Goal: Task Accomplishment & Management: Complete application form

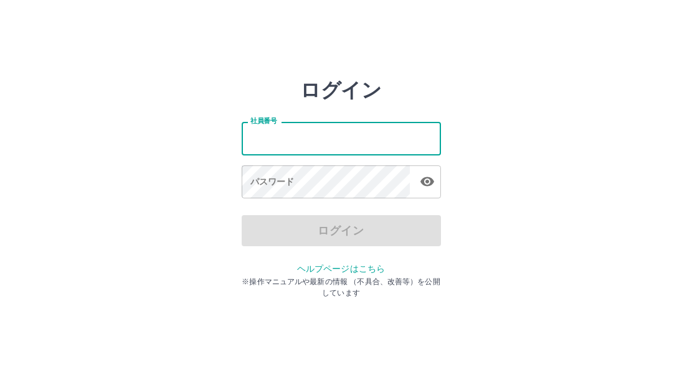
type input "*******"
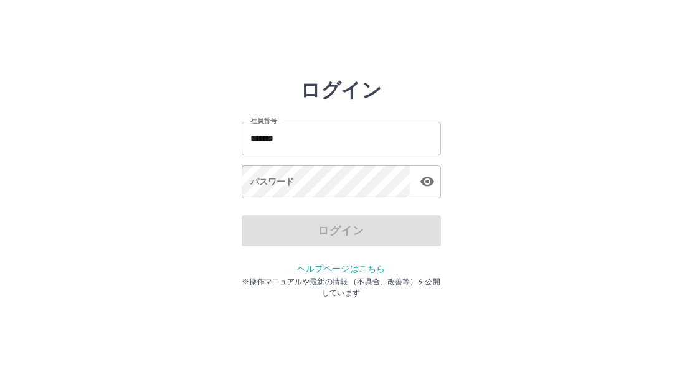
click at [266, 226] on div "ログイン" at bounding box center [340, 230] width 199 height 31
click at [266, 232] on div "ログイン" at bounding box center [340, 230] width 199 height 31
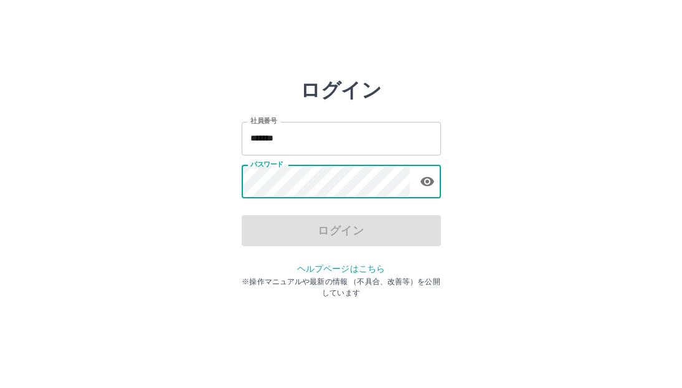
click at [281, 169] on div "パスワード パスワード" at bounding box center [340, 183] width 199 height 35
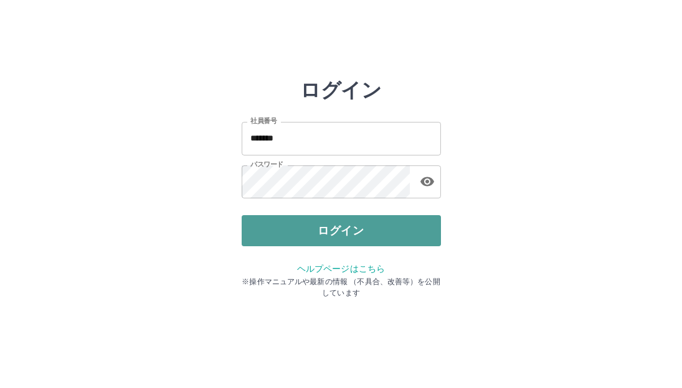
click at [340, 232] on button "ログイン" at bounding box center [340, 230] width 199 height 31
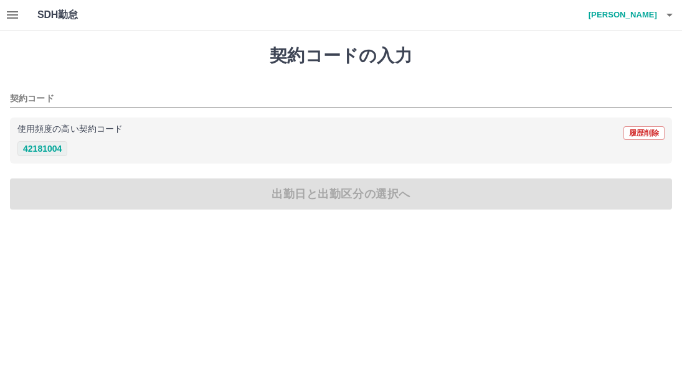
click at [47, 151] on button "42181004" at bounding box center [42, 148] width 50 height 15
type input "********"
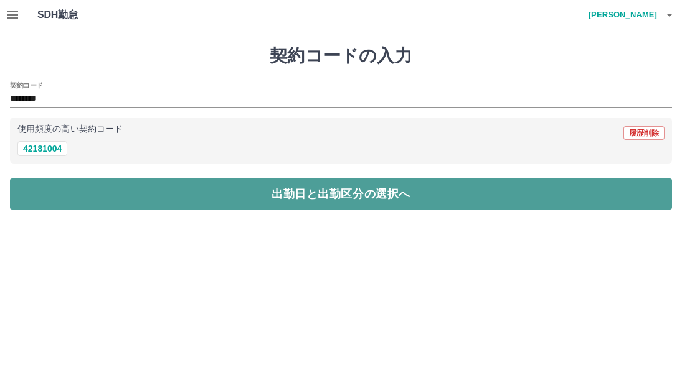
click at [349, 188] on button "出勤日と出勤区分の選択へ" at bounding box center [341, 194] width 662 height 31
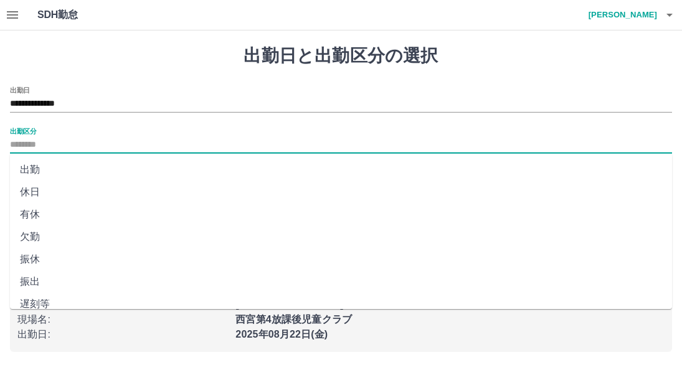
click at [85, 148] on input "出勤区分" at bounding box center [341, 146] width 662 height 16
click at [32, 169] on li "出勤" at bounding box center [341, 170] width 662 height 22
type input "**"
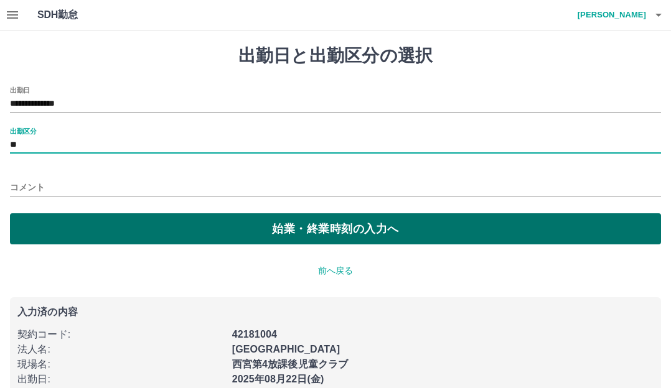
click at [269, 220] on button "始業・終業時刻の入力へ" at bounding box center [335, 228] width 651 height 31
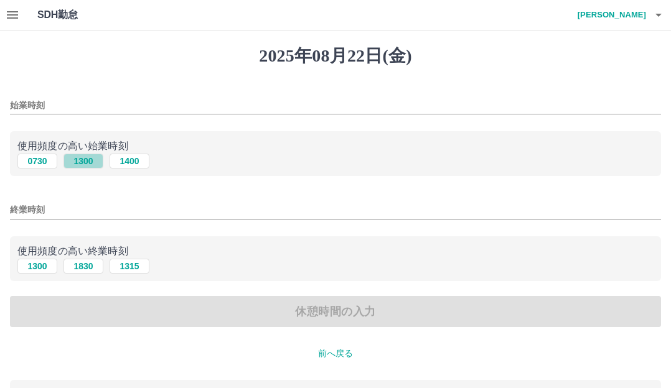
click at [86, 162] on button "1300" at bounding box center [83, 161] width 40 height 15
type input "****"
click at [82, 269] on button "1830" at bounding box center [83, 266] width 40 height 15
type input "****"
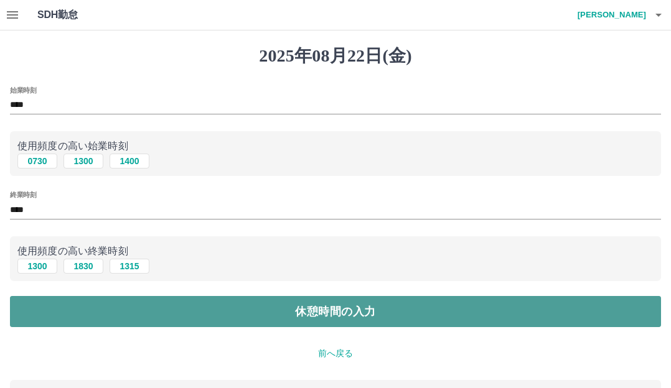
click at [337, 311] on button "休憩時間の入力" at bounding box center [335, 311] width 651 height 31
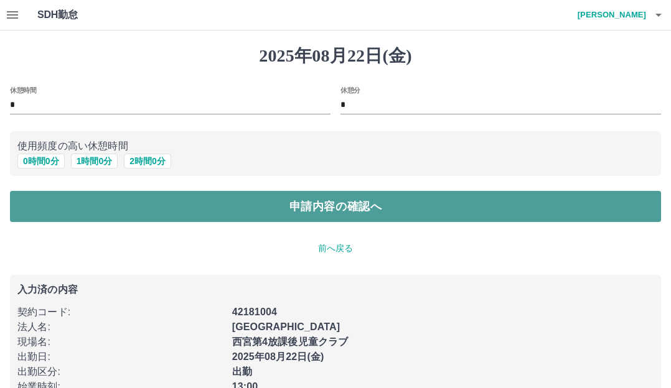
click at [314, 210] on button "申請内容の確認へ" at bounding box center [335, 206] width 651 height 31
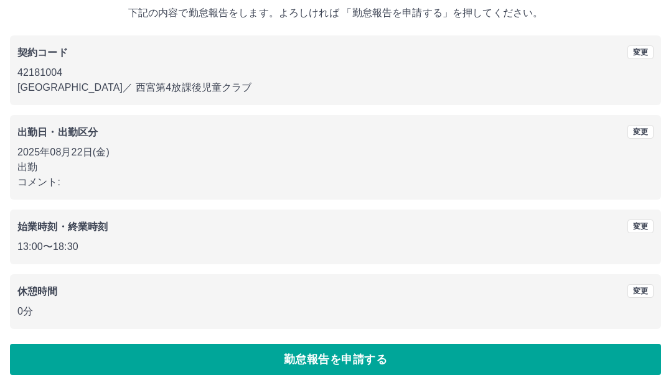
scroll to position [78, 0]
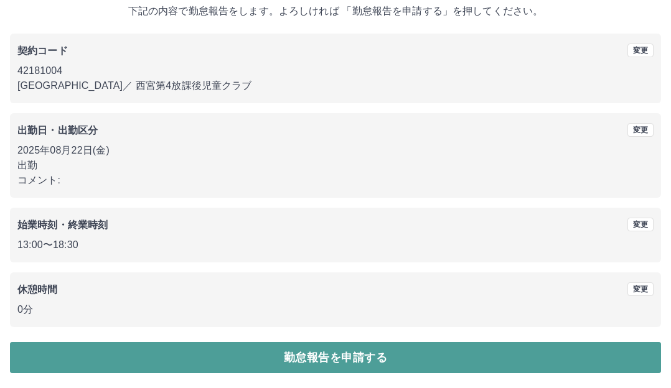
click at [336, 348] on button "勤怠報告を申請する" at bounding box center [335, 357] width 651 height 31
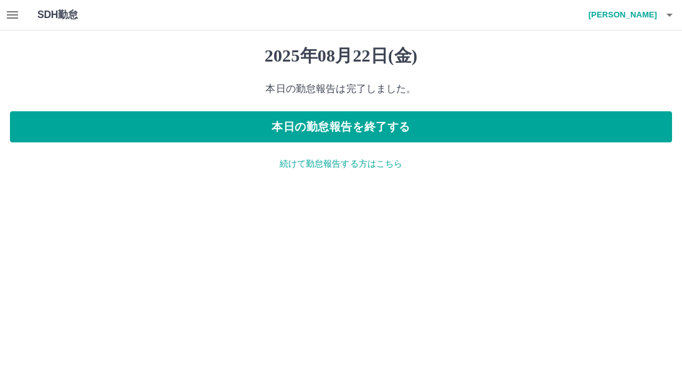
click at [346, 167] on p "続けて勤怠報告する方はこちら" at bounding box center [341, 163] width 662 height 13
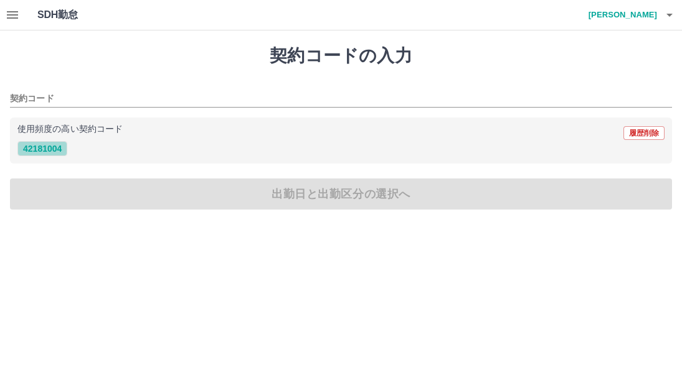
click at [30, 155] on button "42181004" at bounding box center [42, 148] width 50 height 15
type input "********"
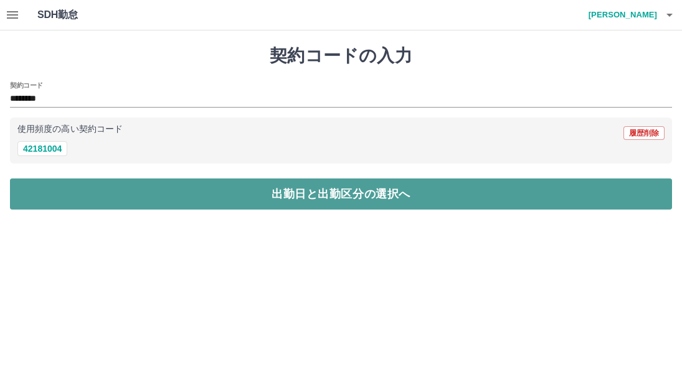
click at [350, 199] on button "出勤日と出勤区分の選択へ" at bounding box center [341, 194] width 662 height 31
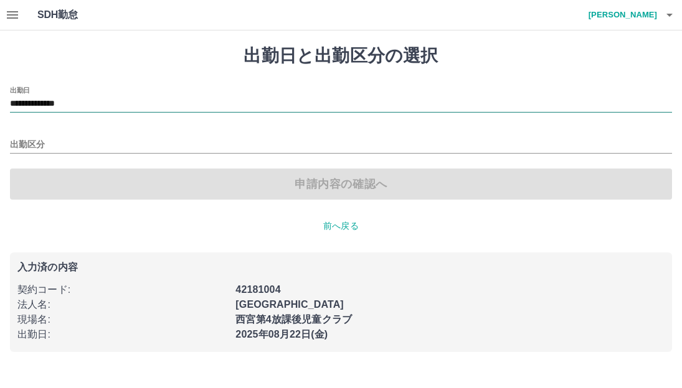
click at [116, 101] on input "**********" at bounding box center [341, 104] width 662 height 16
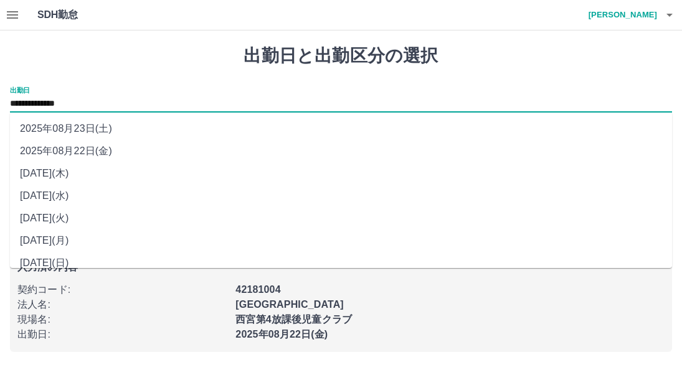
click at [105, 131] on li "2025年08月23日(土)" at bounding box center [341, 129] width 662 height 22
type input "**********"
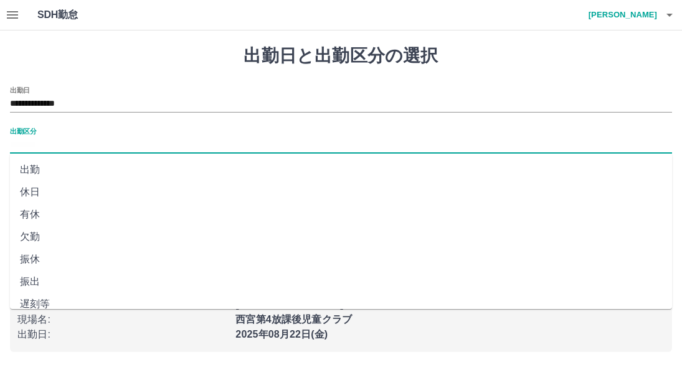
click at [85, 140] on input "出勤区分" at bounding box center [341, 146] width 662 height 16
click at [26, 195] on li "休日" at bounding box center [341, 192] width 662 height 22
type input "**"
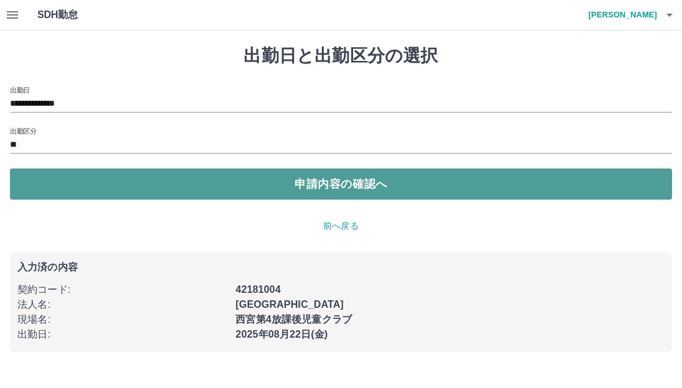
click at [340, 183] on button "申請内容の確認へ" at bounding box center [341, 184] width 662 height 31
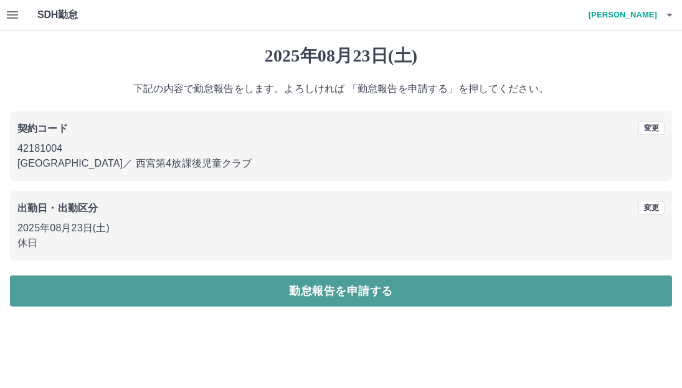
click at [326, 284] on button "勤怠報告を申請する" at bounding box center [341, 291] width 662 height 31
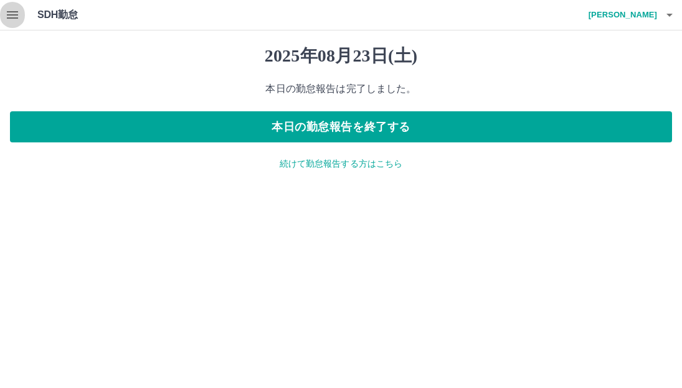
click at [17, 12] on icon "button" at bounding box center [12, 14] width 11 height 7
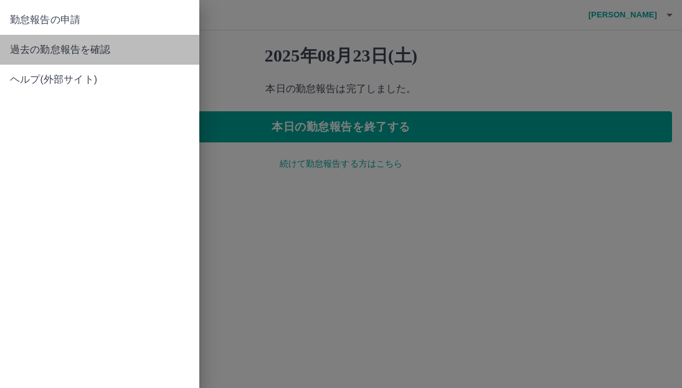
click at [80, 47] on span "過去の勤怠報告を確認" at bounding box center [99, 49] width 179 height 15
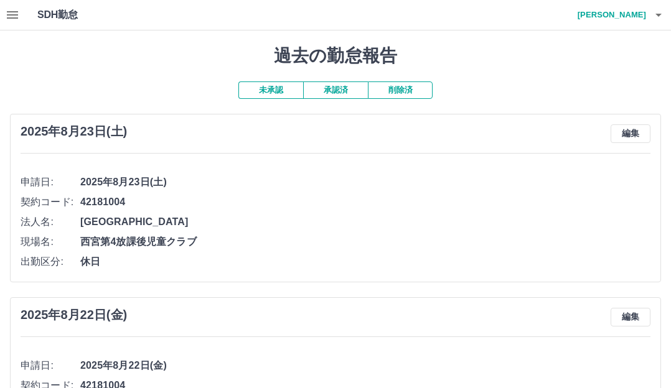
click at [326, 87] on button "承認済" at bounding box center [335, 90] width 65 height 17
click at [268, 89] on button "未承認" at bounding box center [270, 90] width 65 height 17
click at [655, 14] on icon "button" at bounding box center [658, 14] width 15 height 15
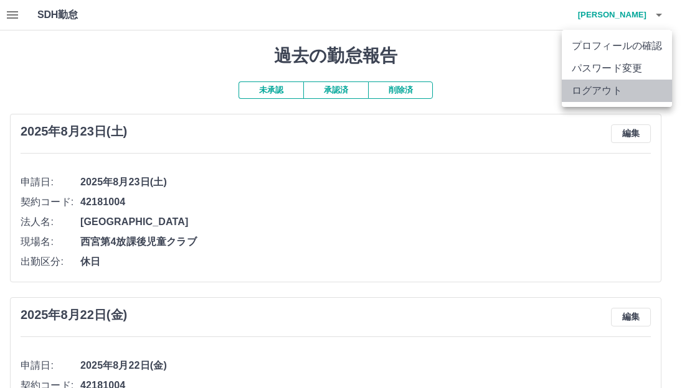
click at [604, 87] on li "ログアウト" at bounding box center [616, 91] width 110 height 22
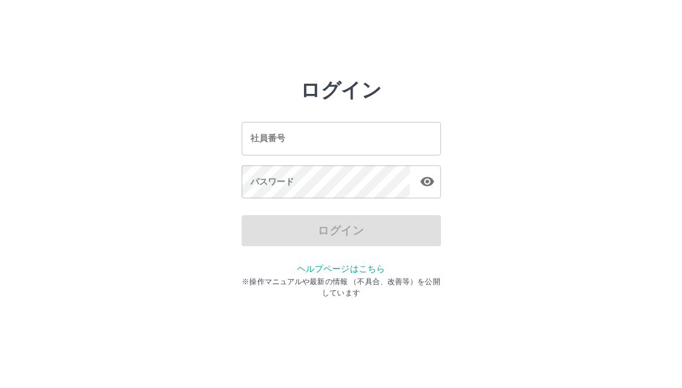
click at [342, 141] on input "社員番号" at bounding box center [340, 138] width 199 height 33
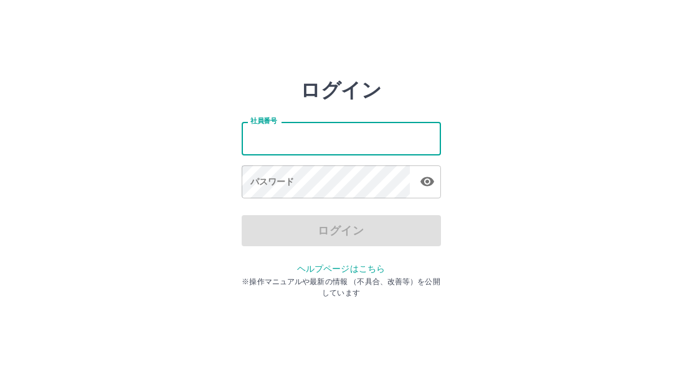
type input "*******"
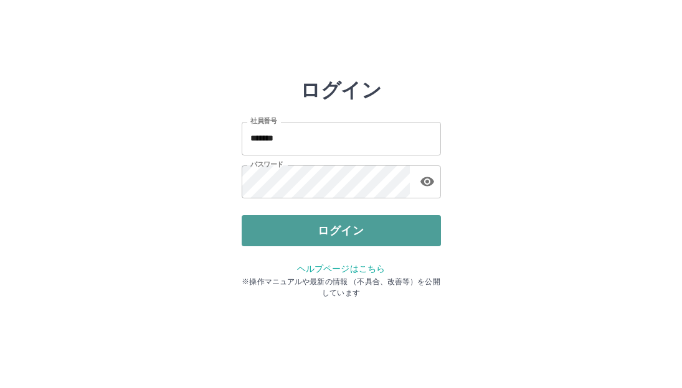
click at [332, 233] on button "ログイン" at bounding box center [340, 230] width 199 height 31
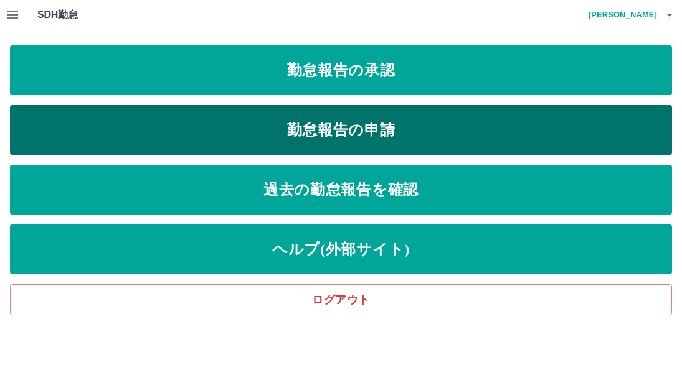
click at [388, 128] on link "勤怠報告の申請" at bounding box center [341, 130] width 662 height 50
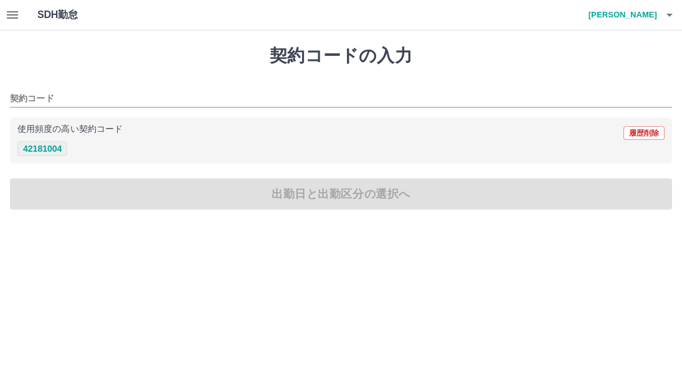
click at [42, 154] on button "42181004" at bounding box center [42, 148] width 50 height 15
type input "********"
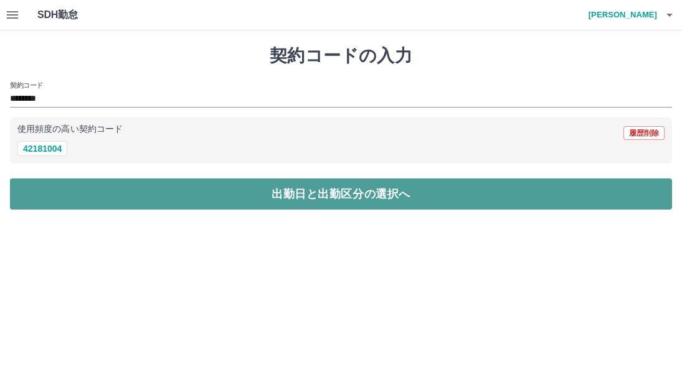
click at [115, 189] on button "出勤日と出勤区分の選択へ" at bounding box center [341, 194] width 662 height 31
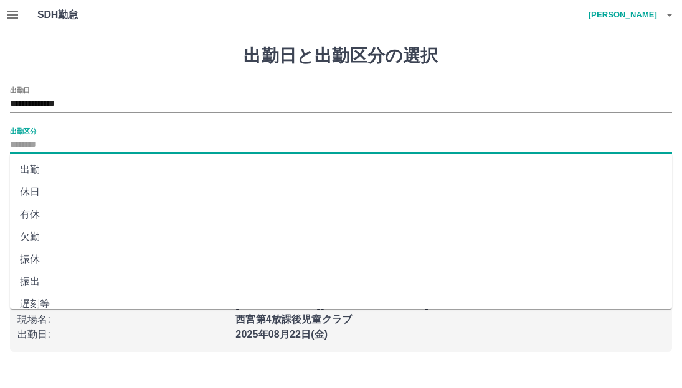
click at [46, 141] on input "出勤区分" at bounding box center [341, 146] width 662 height 16
click at [43, 175] on li "出勤" at bounding box center [341, 170] width 662 height 22
type input "**"
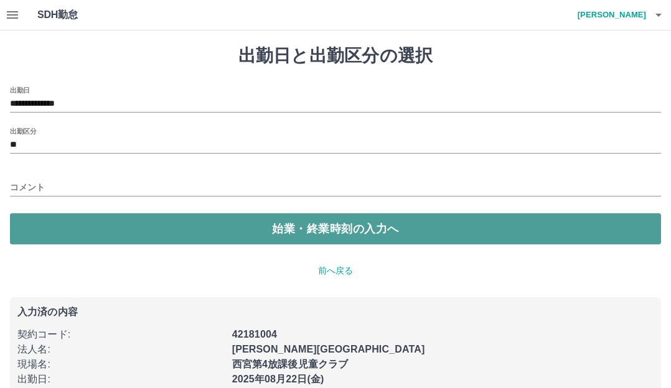
click at [210, 232] on button "始業・終業時刻の入力へ" at bounding box center [335, 228] width 651 height 31
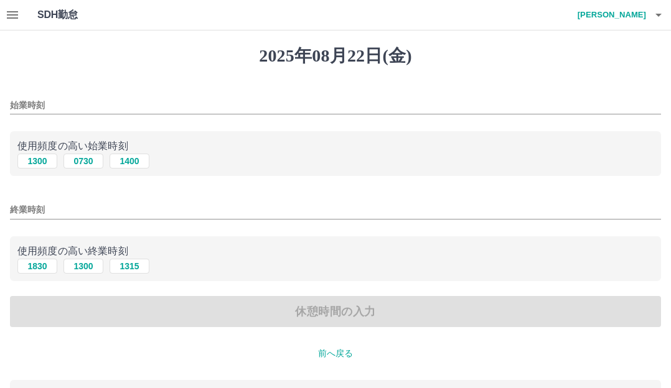
click at [81, 101] on input "始業時刻" at bounding box center [335, 105] width 651 height 18
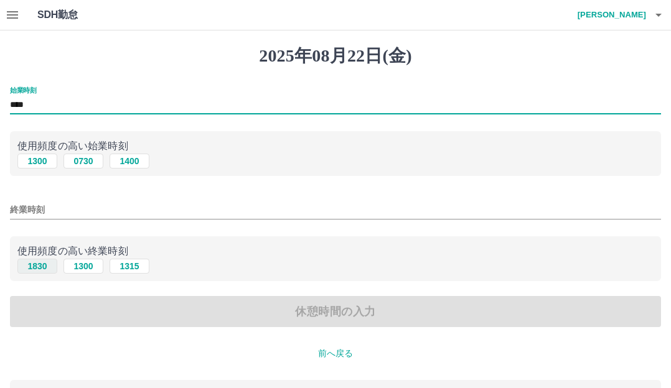
type input "****"
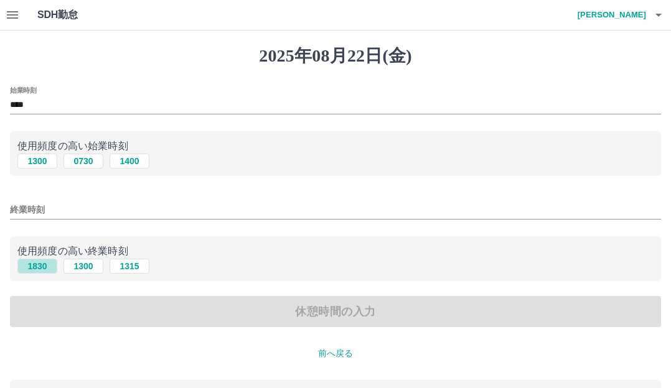
drag, startPoint x: 39, startPoint y: 271, endPoint x: 54, endPoint y: 309, distance: 40.5
click at [39, 275] on div "使用頻度の高い終業時刻 1830 1300 1315" at bounding box center [335, 259] width 651 height 45
click at [60, 312] on div "休憩時間の入力" at bounding box center [335, 311] width 651 height 31
click at [41, 267] on button "1830" at bounding box center [37, 266] width 40 height 15
type input "****"
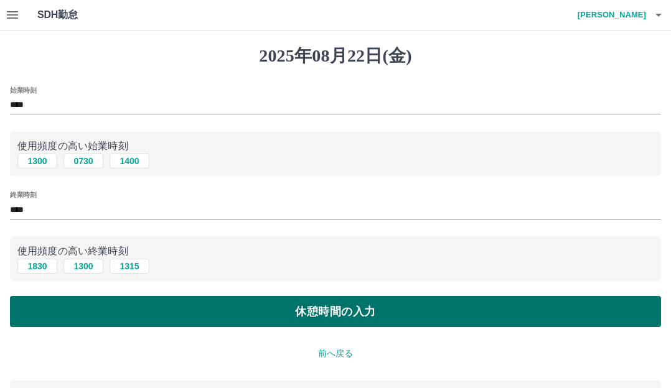
click at [178, 305] on button "休憩時間の入力" at bounding box center [335, 311] width 651 height 31
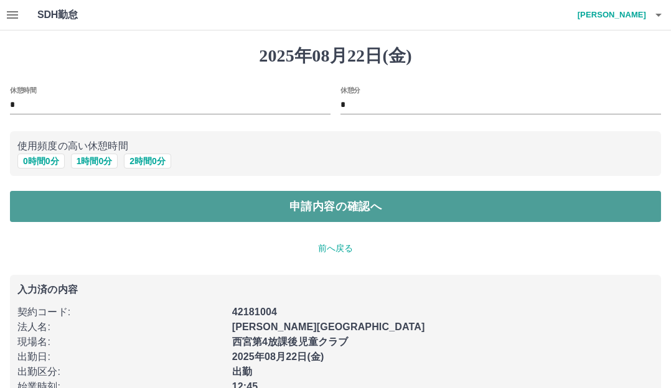
click at [107, 210] on button "申請内容の確認へ" at bounding box center [335, 206] width 651 height 31
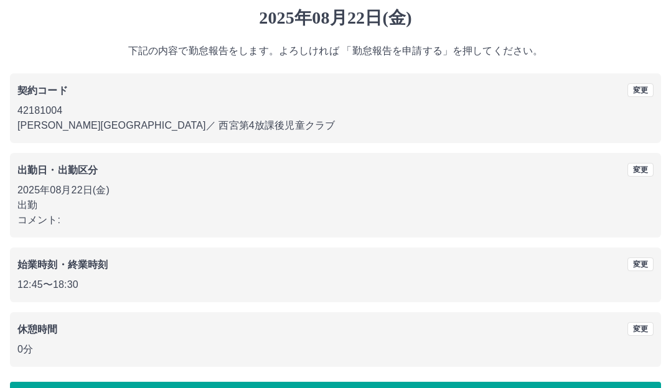
scroll to position [78, 0]
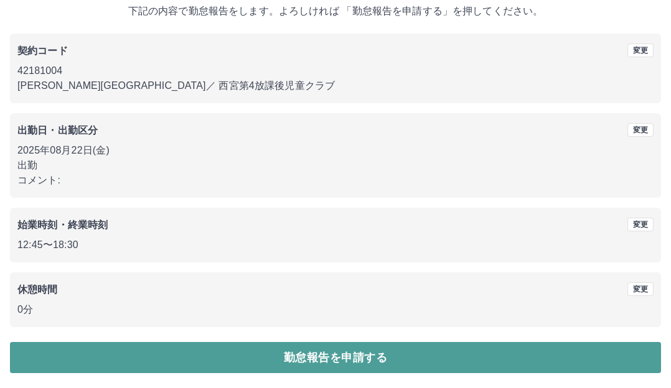
click at [208, 357] on button "勤怠報告を申請する" at bounding box center [335, 357] width 651 height 31
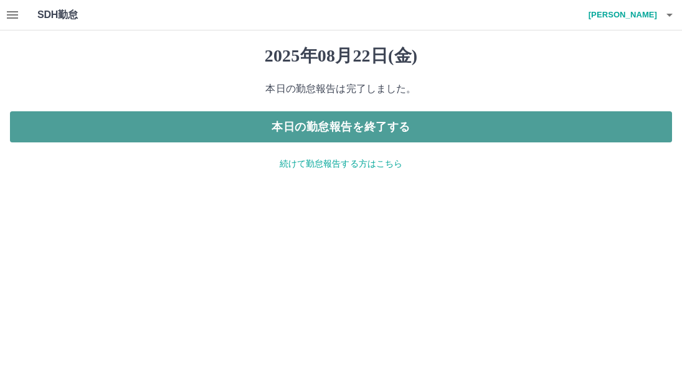
click at [430, 130] on button "本日の勤怠報告を終了する" at bounding box center [341, 126] width 662 height 31
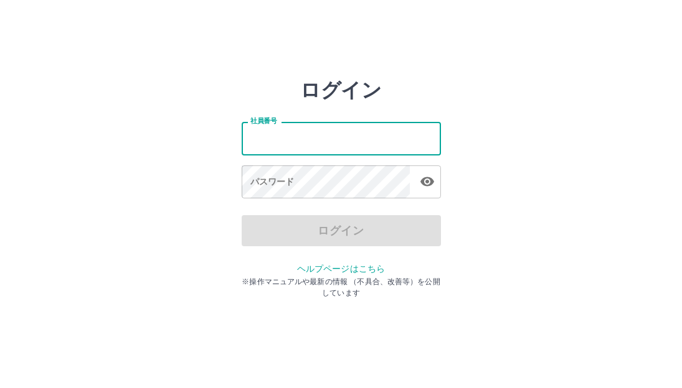
click at [326, 130] on input "社員番号" at bounding box center [340, 138] width 199 height 33
type input "*******"
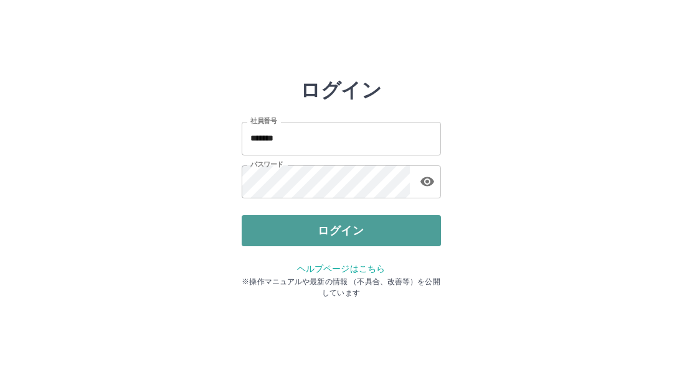
click at [329, 235] on button "ログイン" at bounding box center [340, 230] width 199 height 31
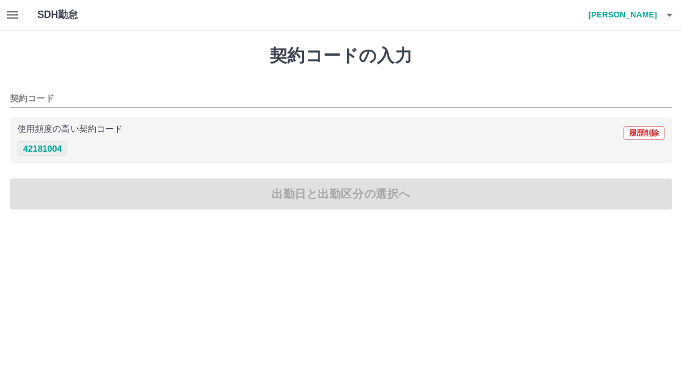
click at [43, 151] on button "42181004" at bounding box center [42, 148] width 50 height 15
type input "********"
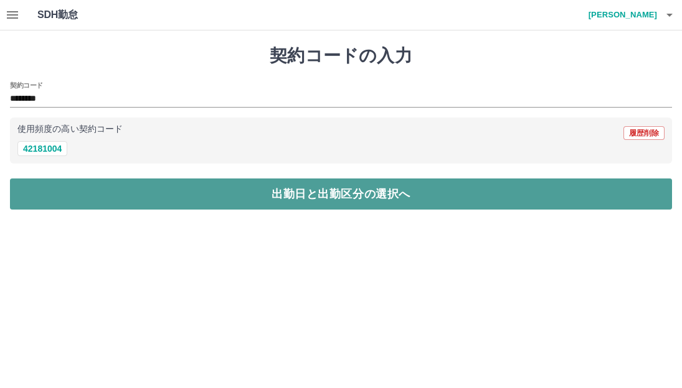
click at [134, 201] on button "出勤日と出勤区分の選択へ" at bounding box center [341, 194] width 662 height 31
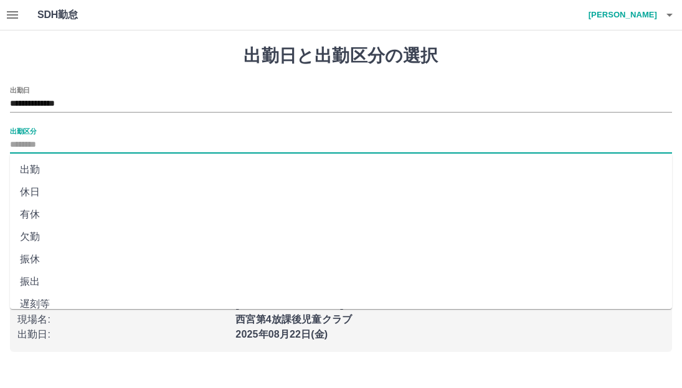
click at [54, 143] on input "出勤区分" at bounding box center [341, 146] width 662 height 16
click at [35, 194] on li "休日" at bounding box center [341, 192] width 662 height 22
type input "**"
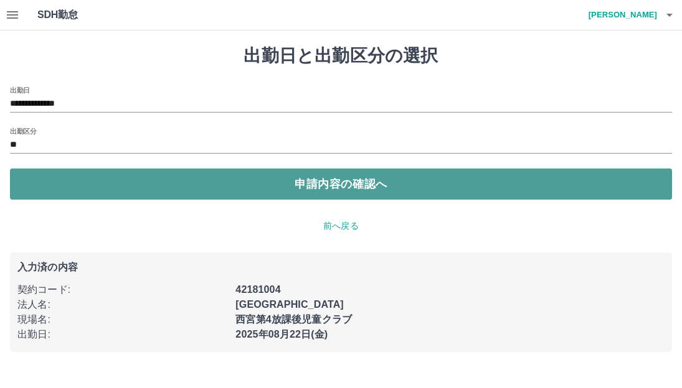
click at [78, 186] on button "申請内容の確認へ" at bounding box center [341, 184] width 662 height 31
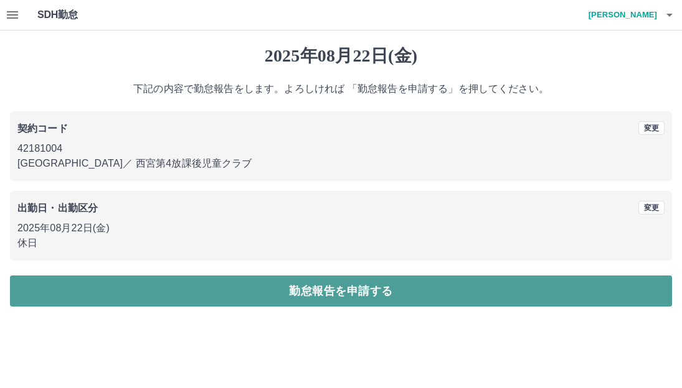
click at [154, 291] on button "勤怠報告を申請する" at bounding box center [341, 291] width 662 height 31
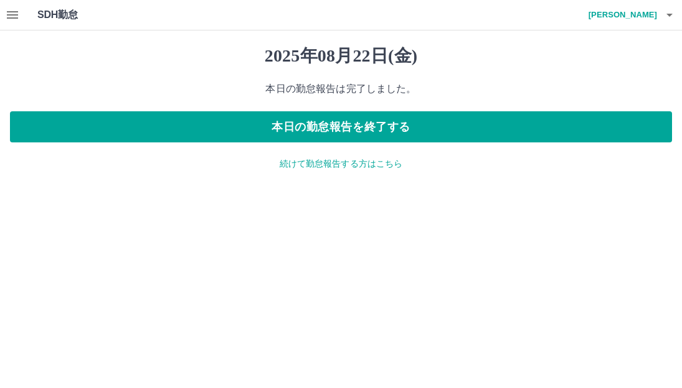
click at [337, 164] on p "続けて勤怠報告する方はこちら" at bounding box center [341, 163] width 662 height 13
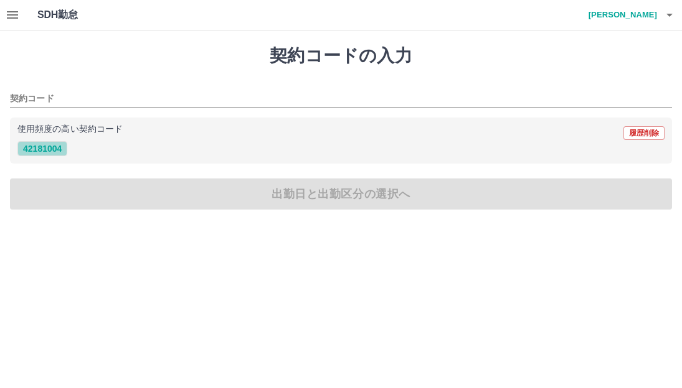
click at [55, 152] on button "42181004" at bounding box center [42, 148] width 50 height 15
type input "********"
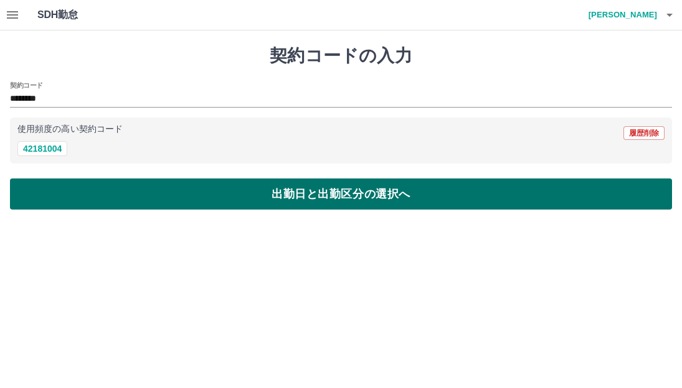
click at [80, 184] on button "出勤日と出勤区分の選択へ" at bounding box center [341, 194] width 662 height 31
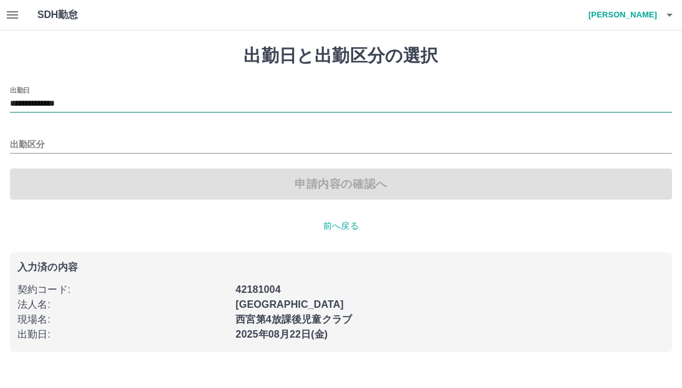
click at [100, 101] on input "**********" at bounding box center [341, 104] width 662 height 16
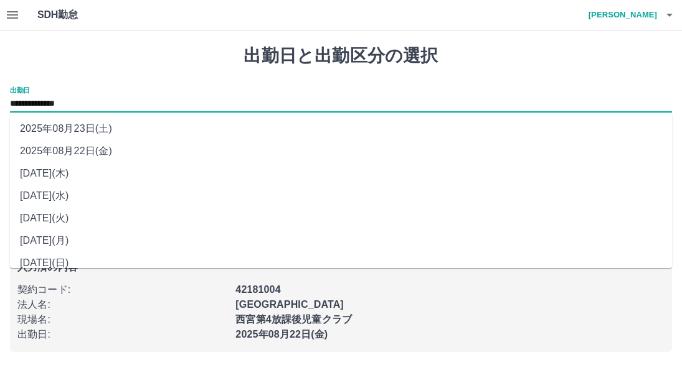
click at [104, 129] on li "2025年08月23日(土)" at bounding box center [341, 129] width 662 height 22
type input "**********"
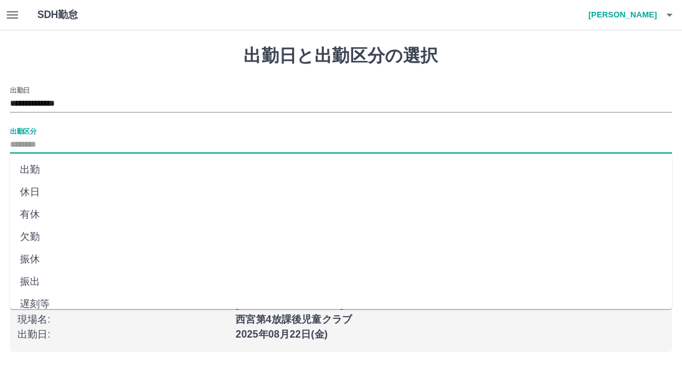
click at [30, 146] on input "出勤区分" at bounding box center [341, 146] width 662 height 16
click at [42, 194] on li "休日" at bounding box center [341, 192] width 662 height 22
type input "**"
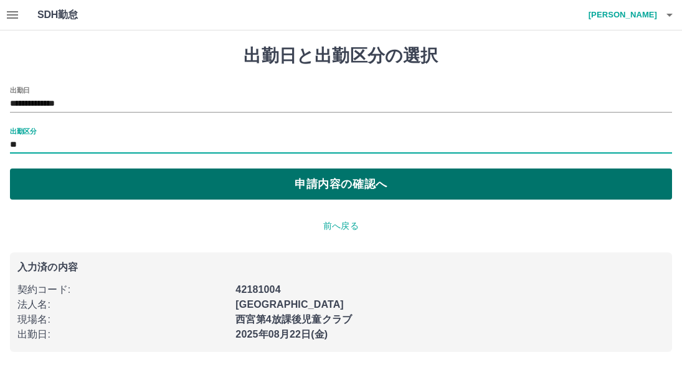
click at [178, 179] on button "申請内容の確認へ" at bounding box center [341, 184] width 662 height 31
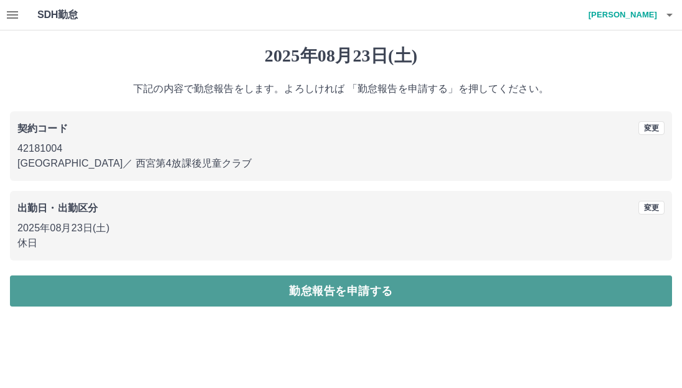
click at [169, 286] on button "勤怠報告を申請する" at bounding box center [341, 291] width 662 height 31
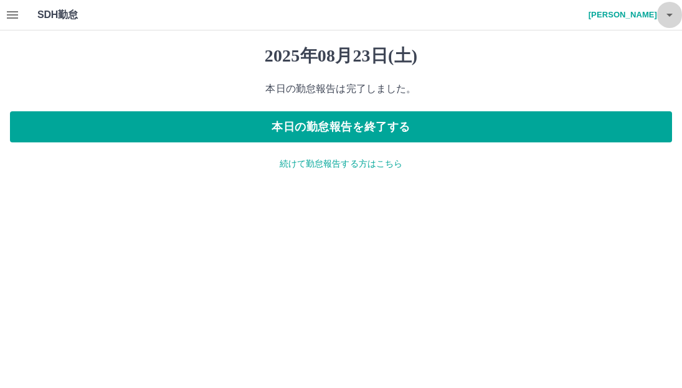
click at [670, 16] on icon "button" at bounding box center [669, 14] width 15 height 15
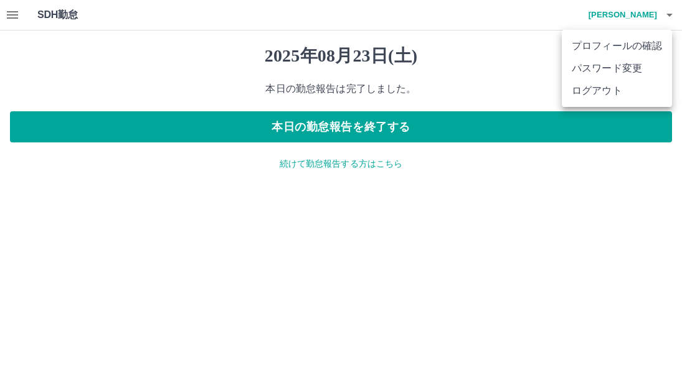
drag, startPoint x: 642, startPoint y: 85, endPoint x: 639, endPoint y: 78, distance: 7.3
click at [641, 85] on li "ログアウト" at bounding box center [616, 91] width 110 height 22
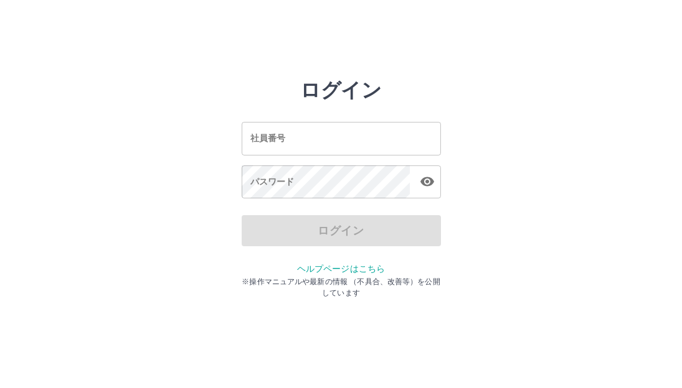
click at [385, 134] on input "社員番号" at bounding box center [340, 138] width 199 height 33
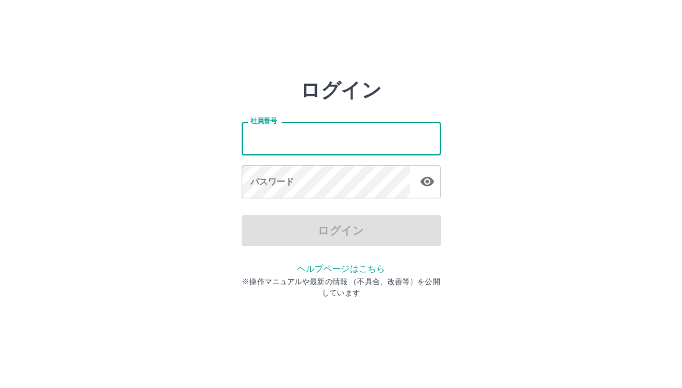
type input "*******"
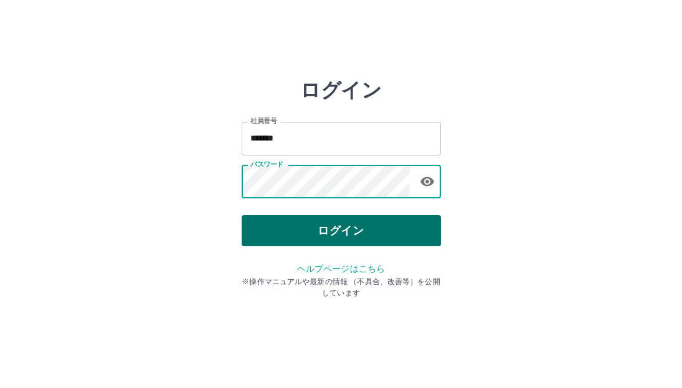
click at [342, 232] on button "ログイン" at bounding box center [340, 230] width 199 height 31
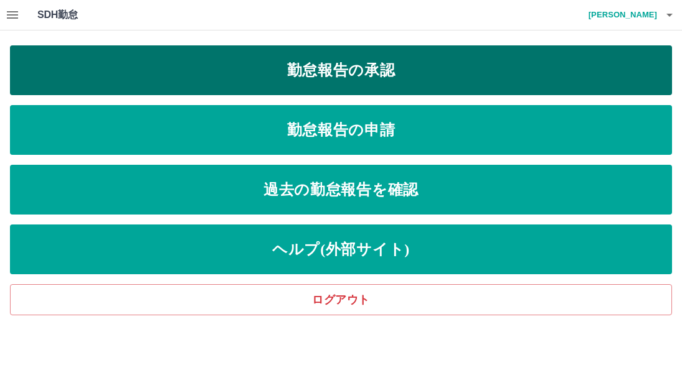
click at [438, 70] on link "勤怠報告の承認" at bounding box center [341, 70] width 662 height 50
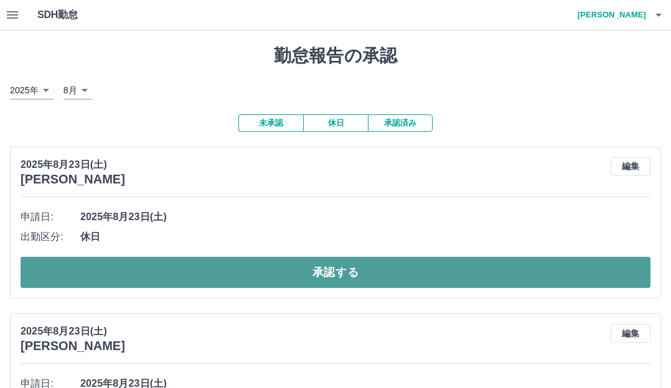
click at [111, 273] on button "承認する" at bounding box center [336, 272] width 630 height 31
click at [118, 278] on button "承認する" at bounding box center [336, 272] width 630 height 31
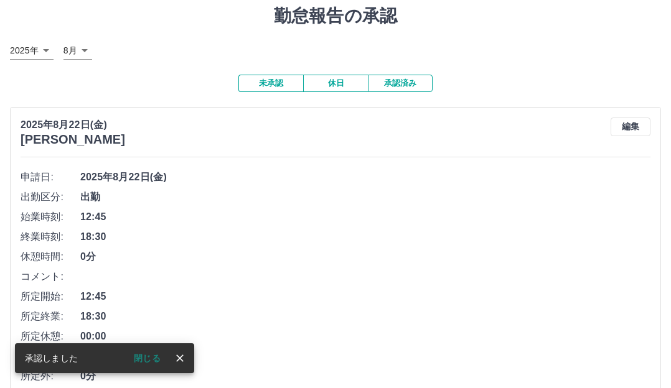
scroll to position [124, 0]
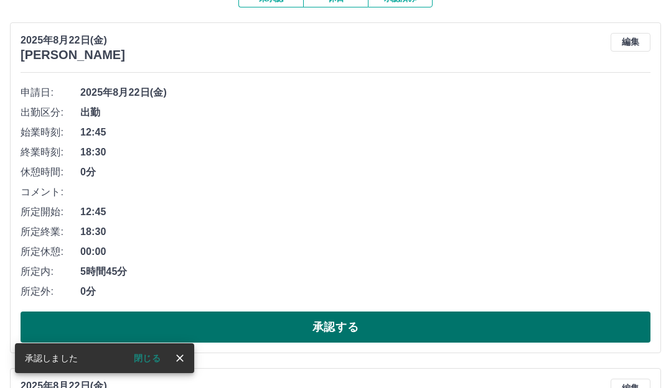
click at [123, 321] on button "承認する" at bounding box center [336, 327] width 630 height 31
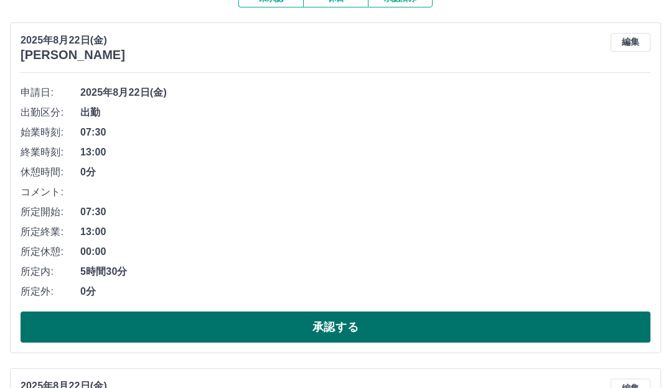
click at [157, 327] on button "承認する" at bounding box center [336, 327] width 630 height 31
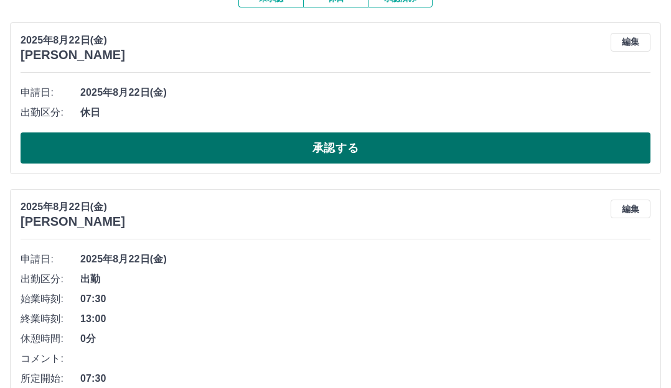
click at [171, 144] on button "承認する" at bounding box center [336, 148] width 630 height 31
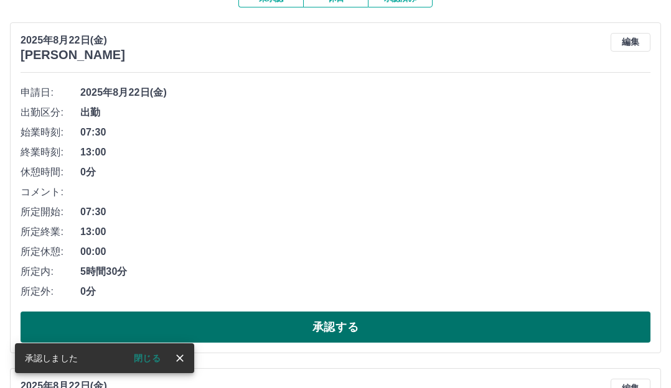
click at [222, 326] on button "承認する" at bounding box center [336, 327] width 630 height 31
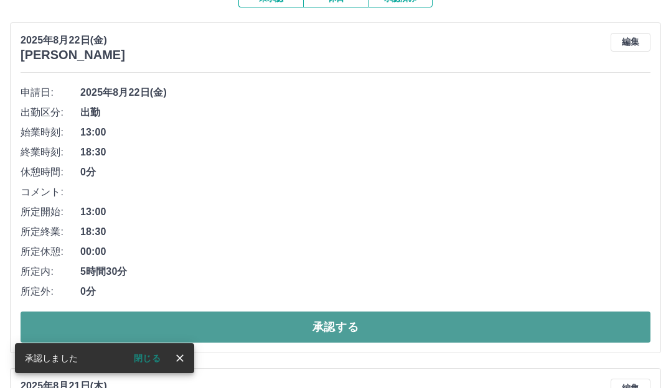
click at [201, 327] on button "承認する" at bounding box center [336, 327] width 630 height 31
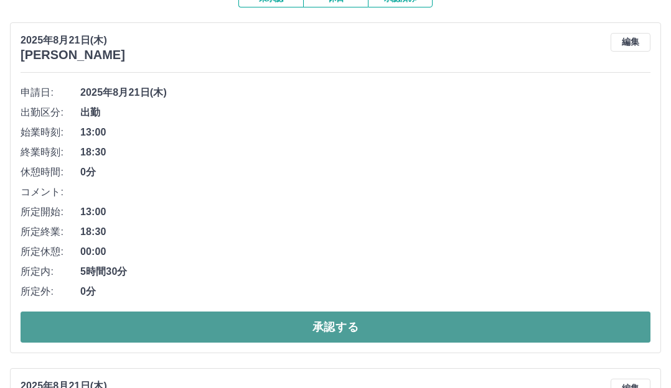
click at [215, 334] on button "承認する" at bounding box center [336, 327] width 630 height 31
click at [213, 334] on button "承認する" at bounding box center [336, 327] width 630 height 31
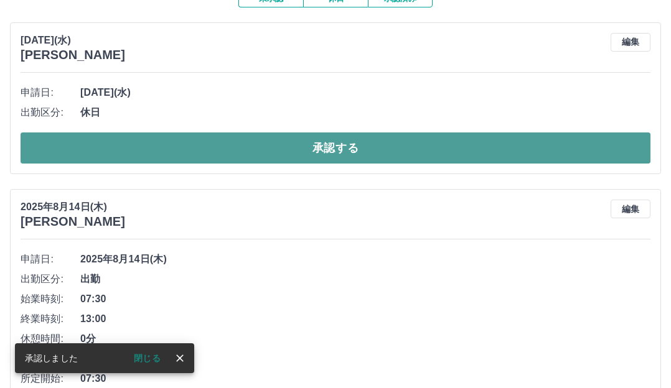
click at [138, 150] on button "承認する" at bounding box center [336, 148] width 630 height 31
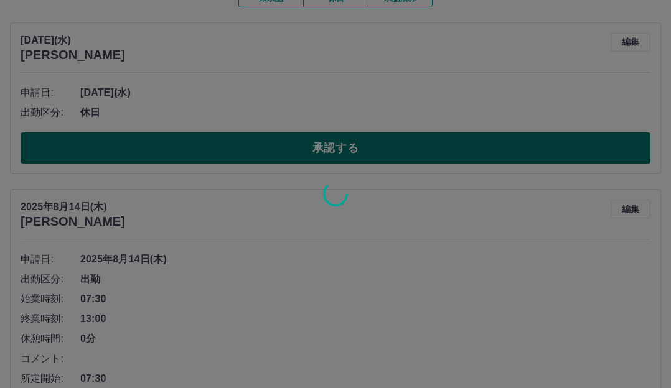
scroll to position [106, 0]
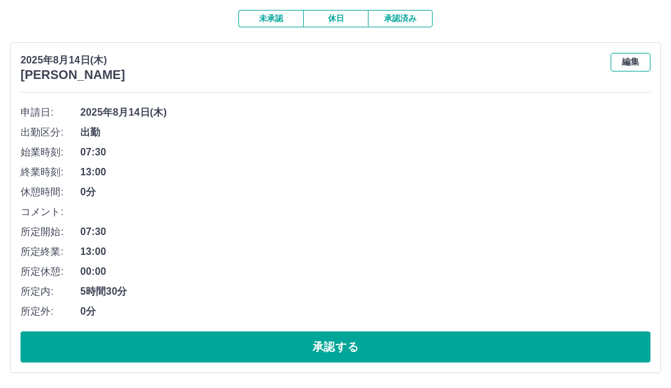
click at [630, 65] on button "編集" at bounding box center [631, 62] width 40 height 19
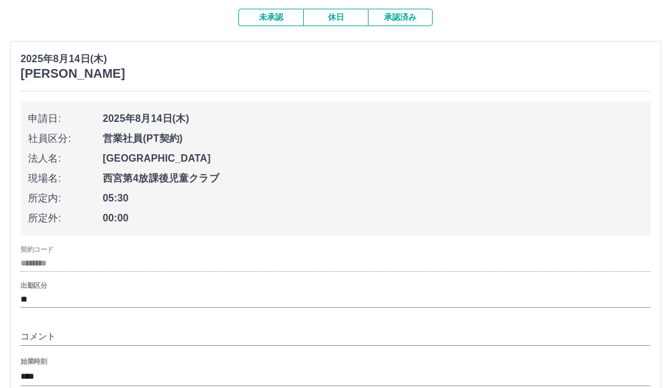
click at [210, 156] on span "三原市" at bounding box center [373, 158] width 540 height 15
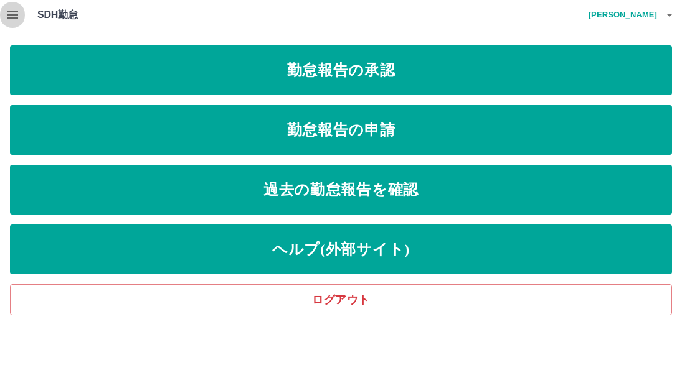
click at [14, 18] on icon "button" at bounding box center [12, 14] width 11 height 7
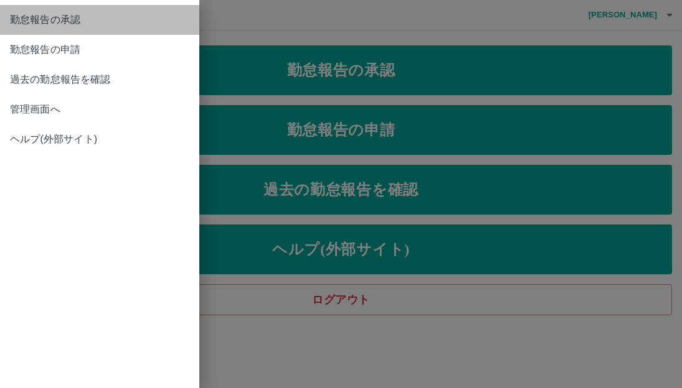
click at [62, 20] on span "勤怠報告の承認" at bounding box center [99, 19] width 179 height 15
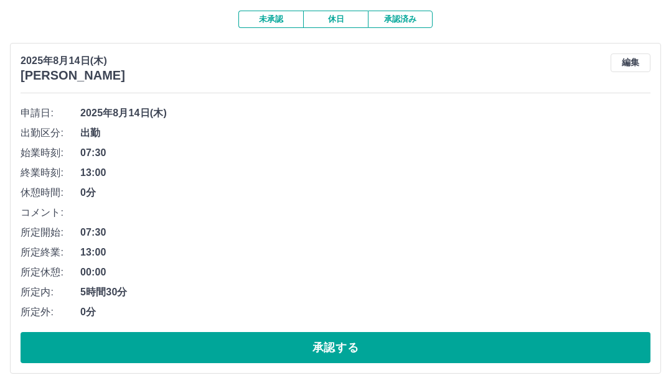
scroll to position [106, 0]
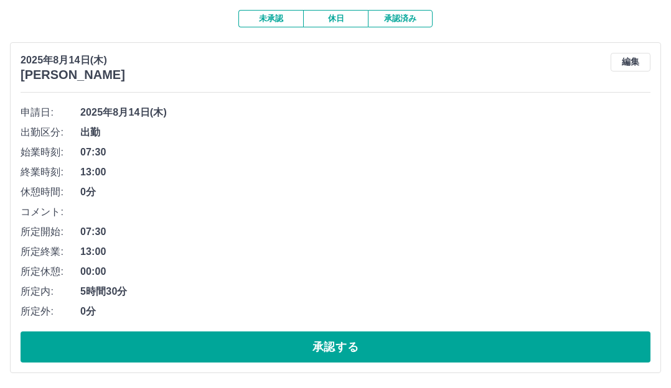
click at [387, 18] on button "承認済み" at bounding box center [400, 18] width 65 height 17
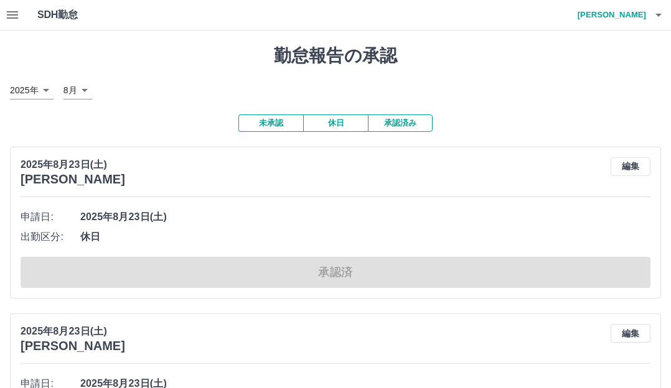
click at [9, 12] on icon "button" at bounding box center [12, 14] width 11 height 7
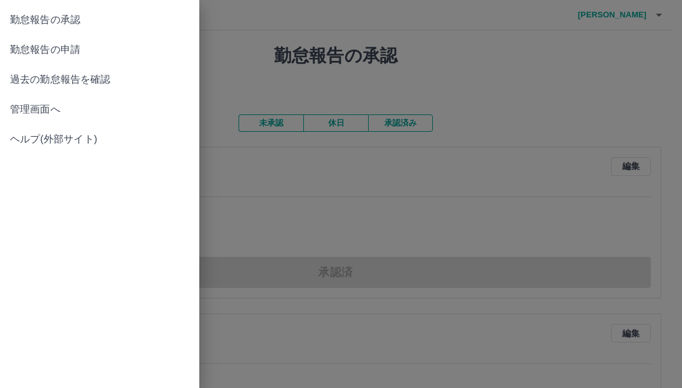
click at [75, 82] on span "過去の勤怠報告を確認" at bounding box center [99, 79] width 179 height 15
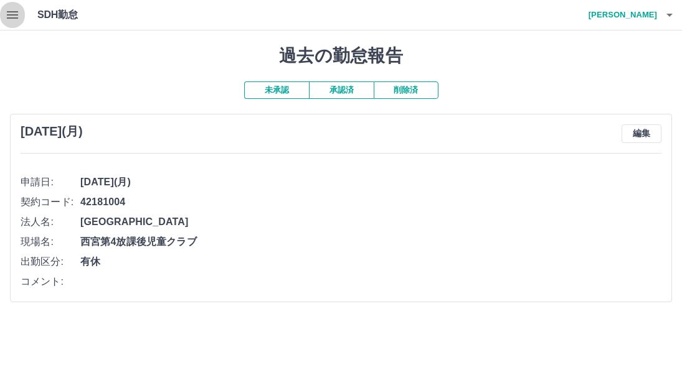
click at [13, 16] on icon "button" at bounding box center [12, 14] width 11 height 7
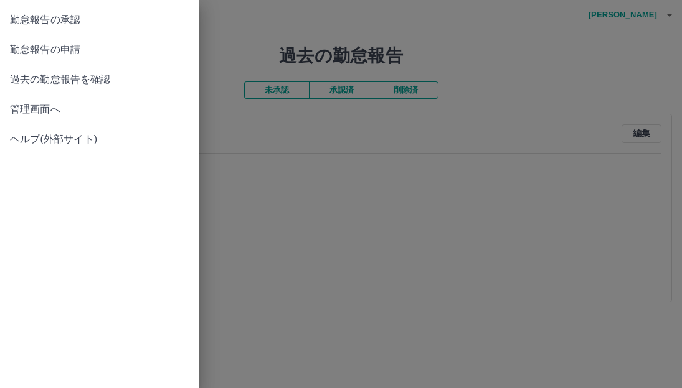
click at [362, 152] on div at bounding box center [341, 194] width 682 height 388
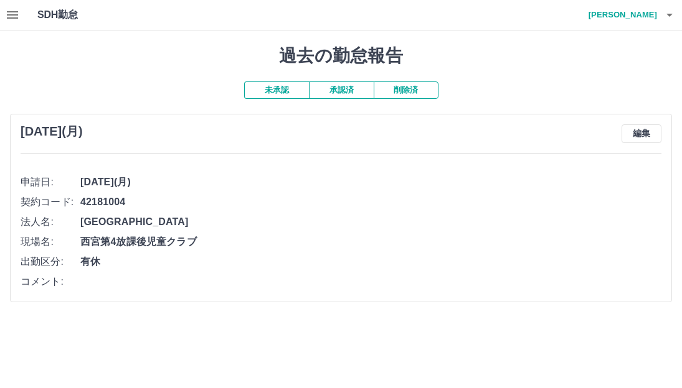
click at [347, 95] on button "承認済" at bounding box center [341, 90] width 65 height 17
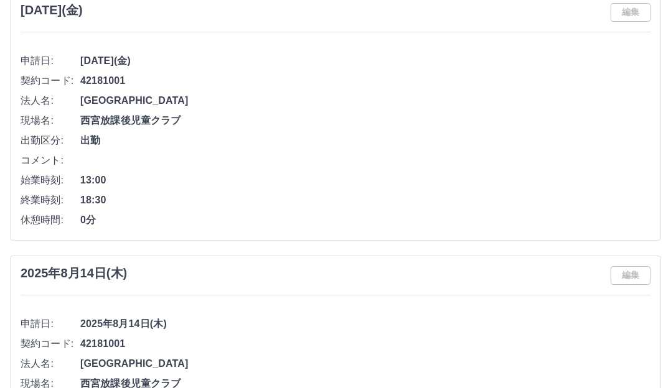
scroll to position [1743, 0]
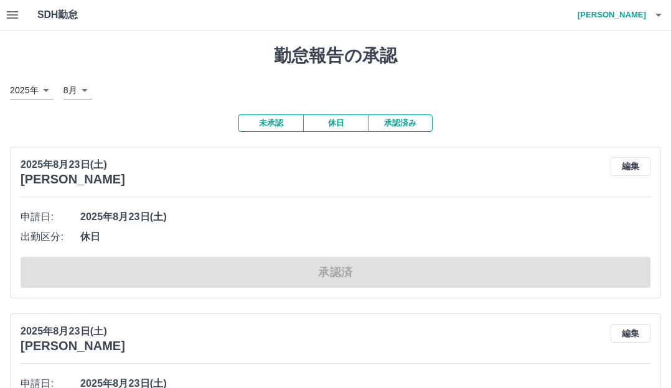
click at [654, 12] on icon "button" at bounding box center [658, 14] width 15 height 15
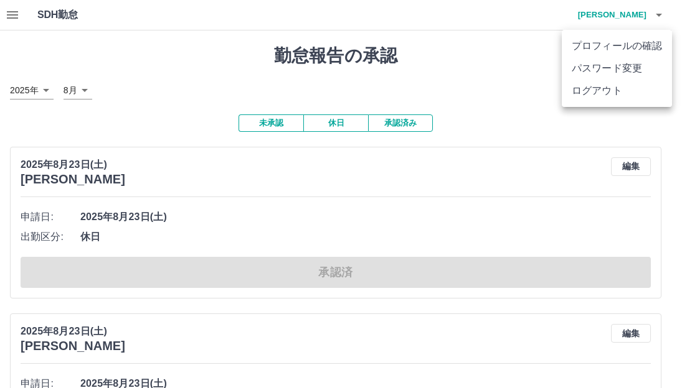
click at [594, 90] on li "ログアウト" at bounding box center [616, 91] width 110 height 22
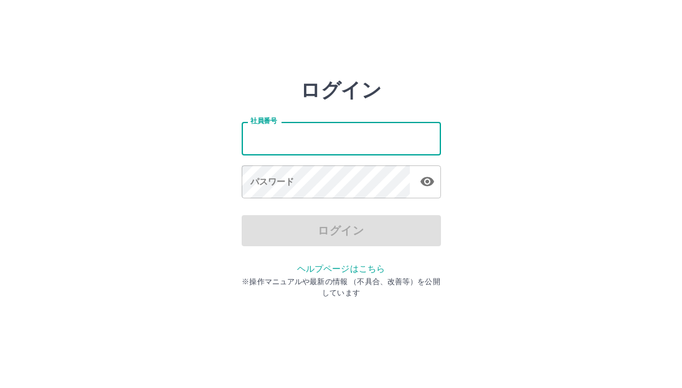
click at [304, 131] on input "社員番号" at bounding box center [340, 138] width 199 height 33
type input "*******"
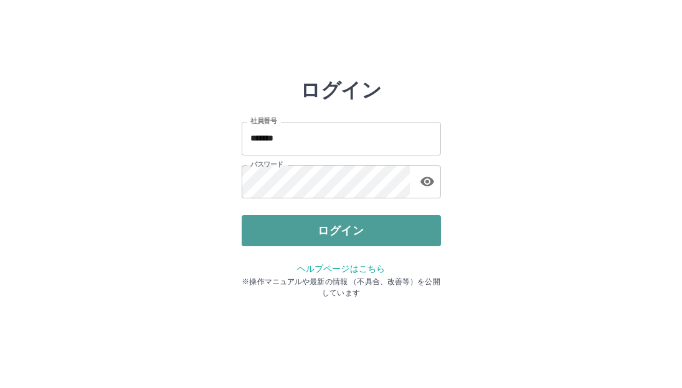
click at [320, 240] on button "ログイン" at bounding box center [340, 230] width 199 height 31
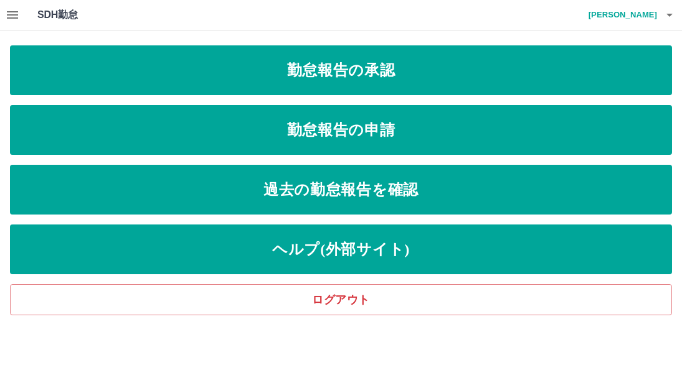
click at [19, 17] on icon "button" at bounding box center [12, 14] width 15 height 15
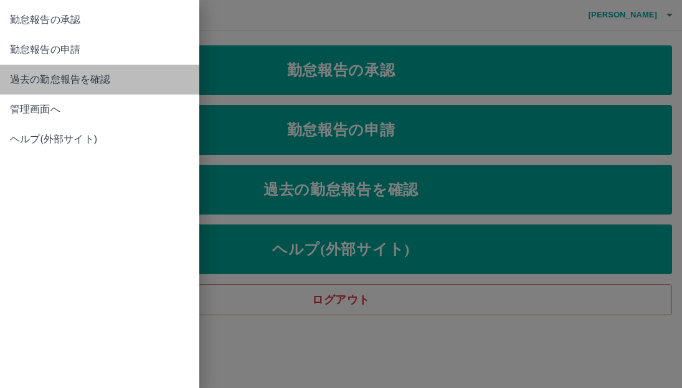
click at [88, 79] on span "過去の勤怠報告を確認" at bounding box center [99, 79] width 179 height 15
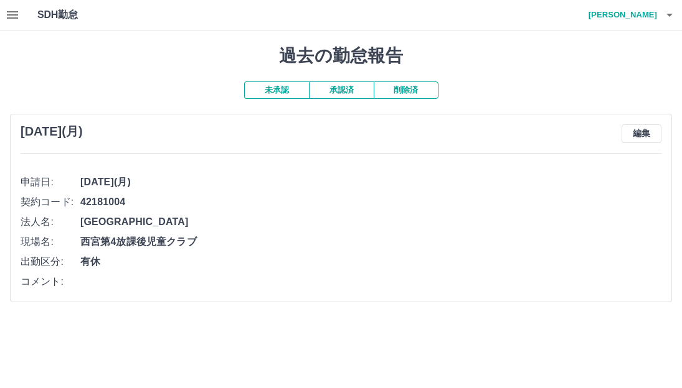
click at [353, 91] on button "承認済" at bounding box center [341, 90] width 65 height 17
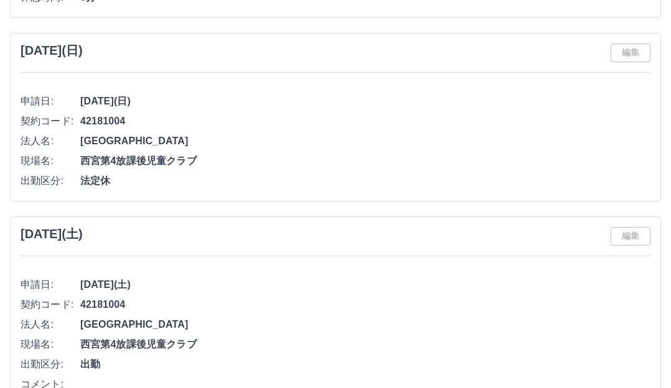
scroll to position [4668, 0]
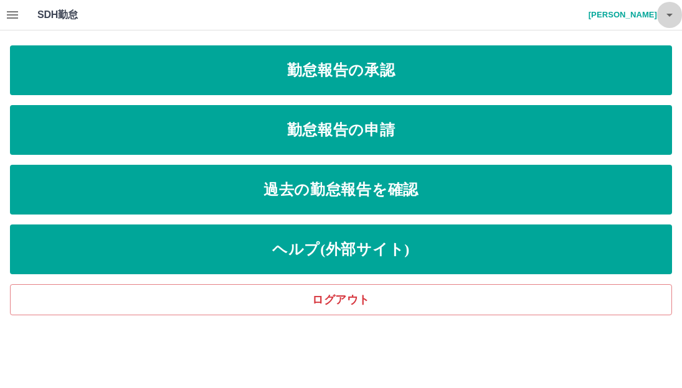
click at [668, 18] on icon "button" at bounding box center [669, 14] width 15 height 15
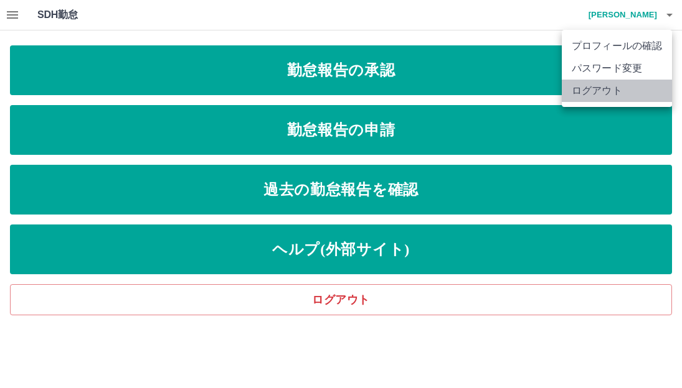
click at [633, 89] on li "ログアウト" at bounding box center [616, 91] width 110 height 22
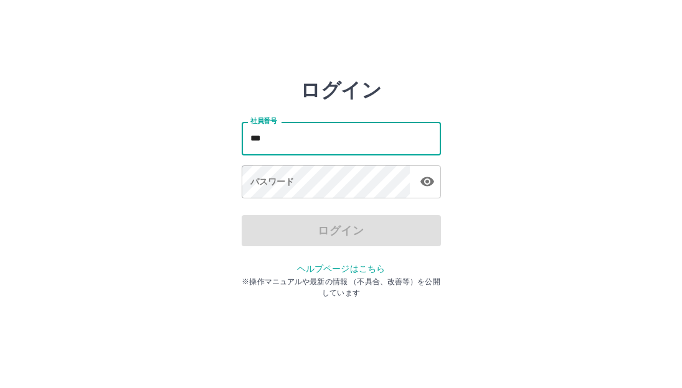
type input "*******"
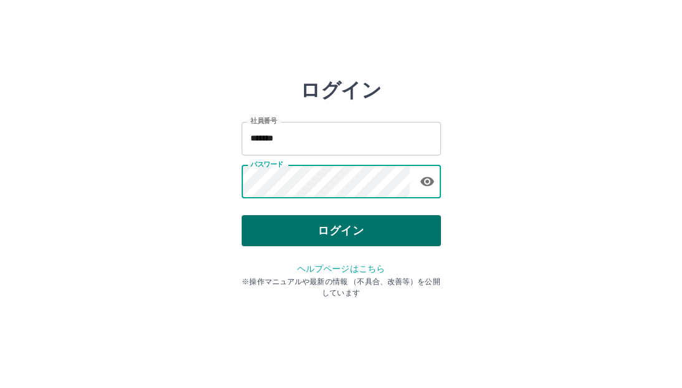
click at [339, 233] on button "ログイン" at bounding box center [340, 230] width 199 height 31
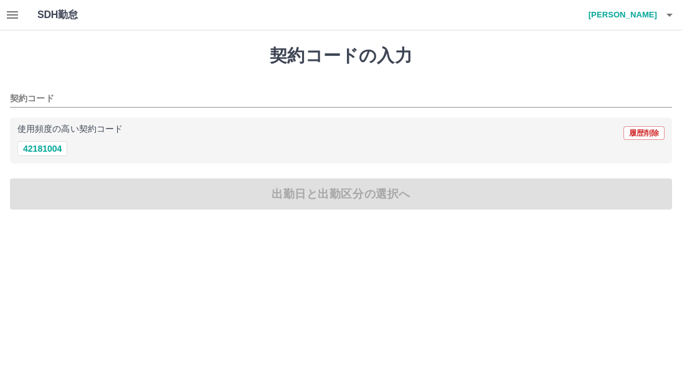
click at [2, 17] on button "button" at bounding box center [12, 15] width 25 height 30
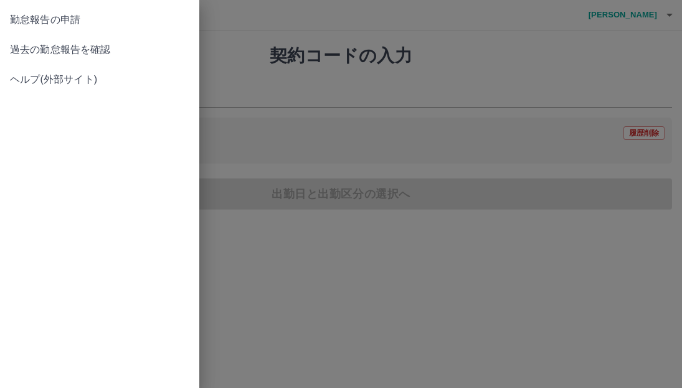
click at [57, 50] on span "過去の勤怠報告を確認" at bounding box center [99, 49] width 179 height 15
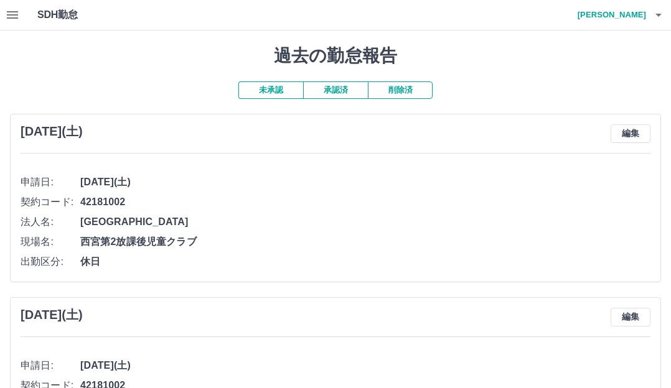
click at [334, 94] on button "承認済" at bounding box center [335, 90] width 65 height 17
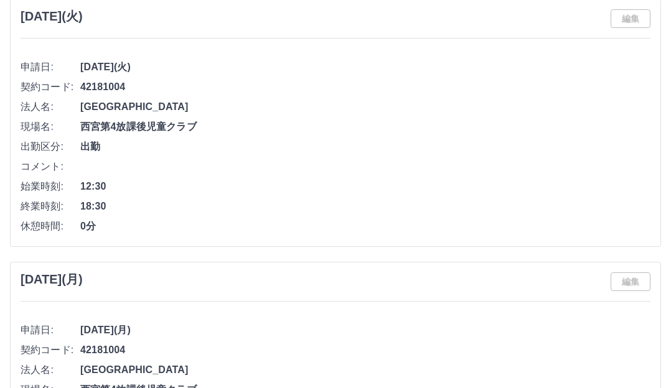
scroll to position [4046, 0]
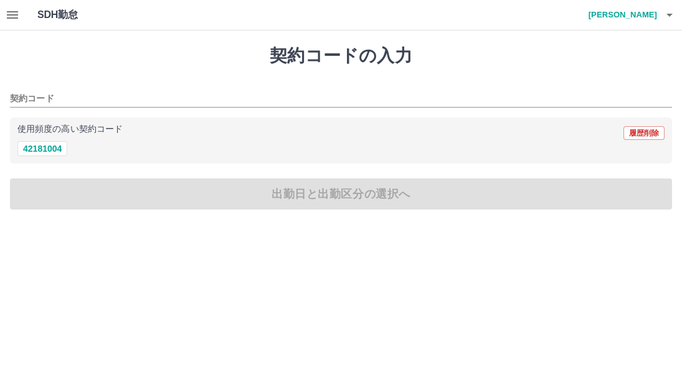
click at [667, 17] on icon "button" at bounding box center [669, 14] width 15 height 15
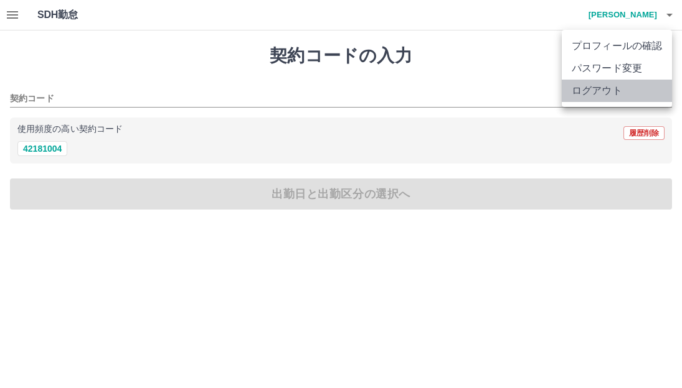
click at [642, 97] on li "ログアウト" at bounding box center [616, 91] width 110 height 22
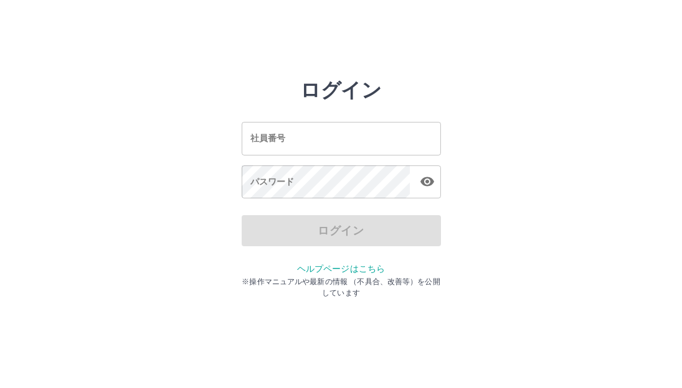
click at [342, 140] on input "社員番号" at bounding box center [340, 138] width 199 height 33
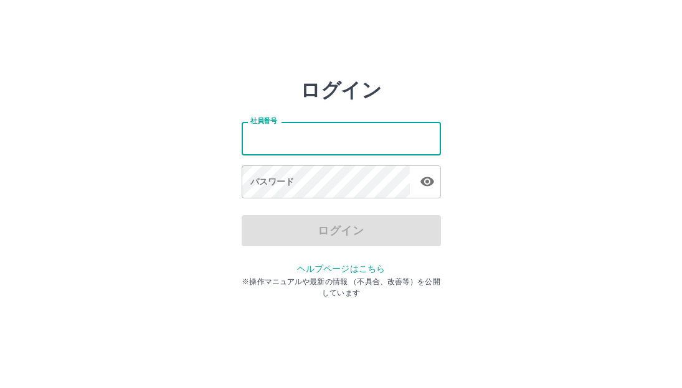
type input "*******"
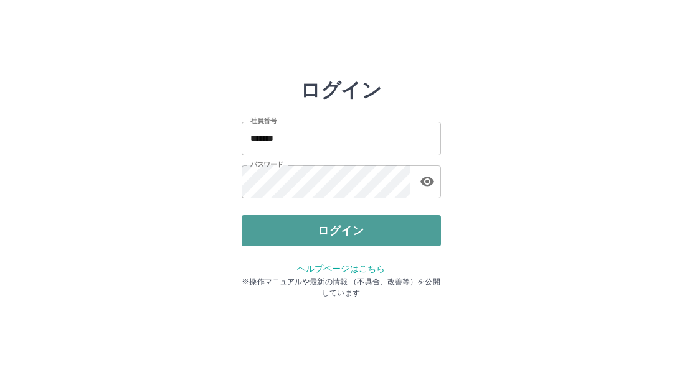
click at [266, 228] on button "ログイン" at bounding box center [340, 230] width 199 height 31
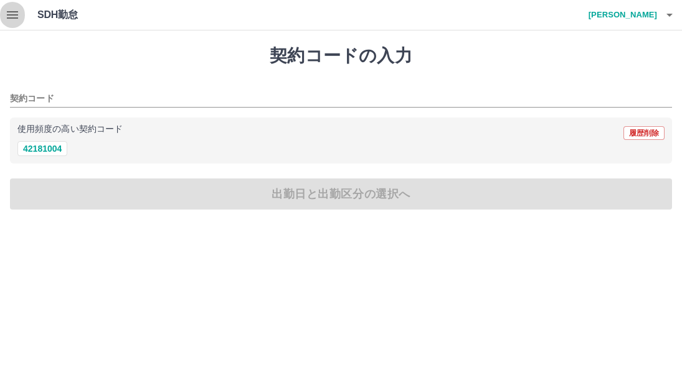
click at [3, 17] on button "button" at bounding box center [12, 15] width 25 height 30
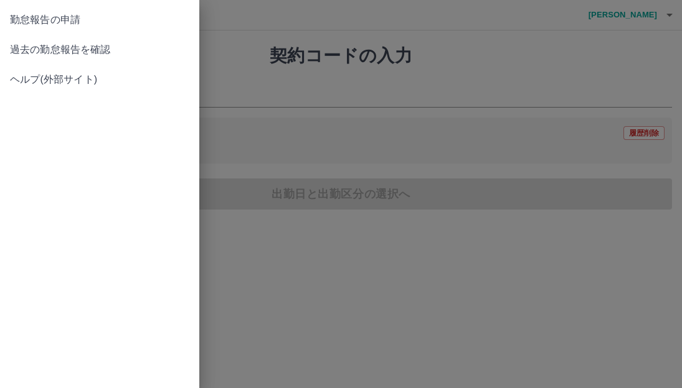
click at [52, 47] on span "過去の勤怠報告を確認" at bounding box center [99, 49] width 179 height 15
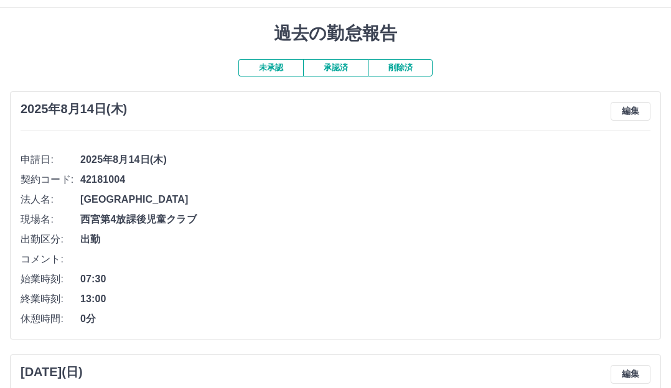
scroll to position [62, 0]
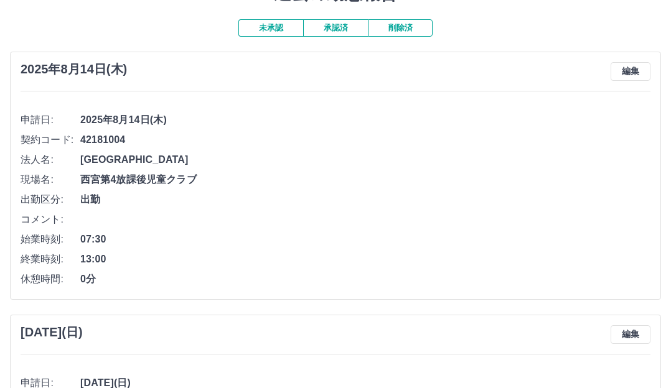
click at [339, 31] on button "承認済" at bounding box center [335, 27] width 65 height 17
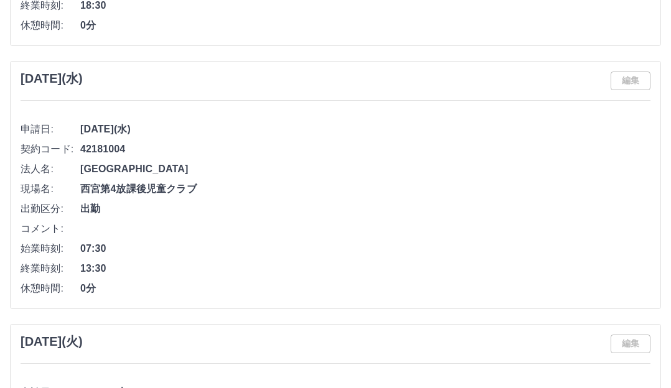
scroll to position [3423, 0]
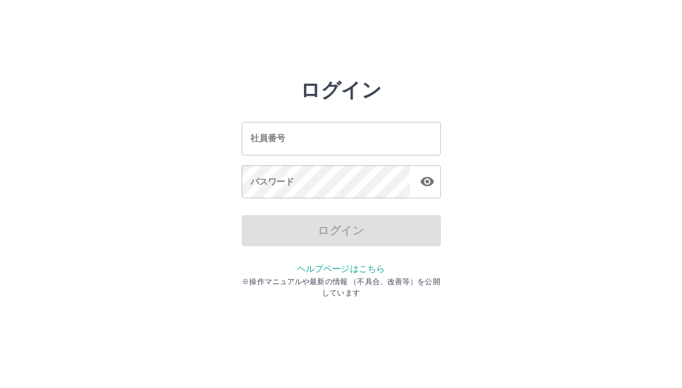
click at [366, 133] on input "社員番号" at bounding box center [340, 138] width 199 height 33
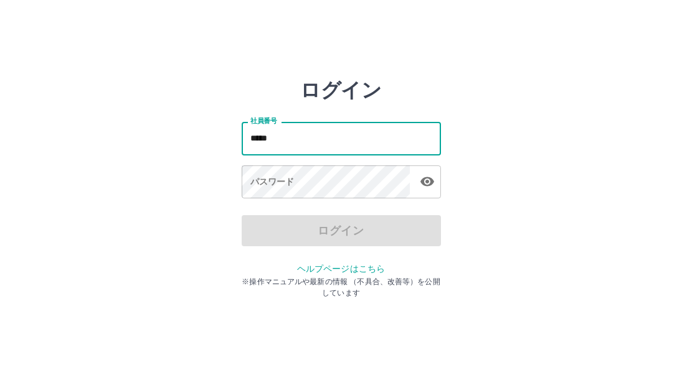
type input "*******"
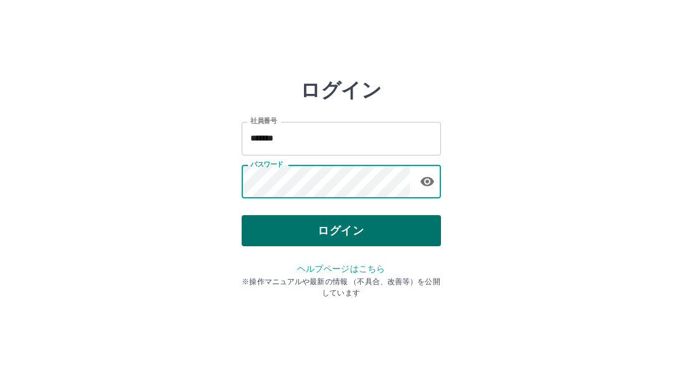
click at [328, 235] on button "ログイン" at bounding box center [340, 230] width 199 height 31
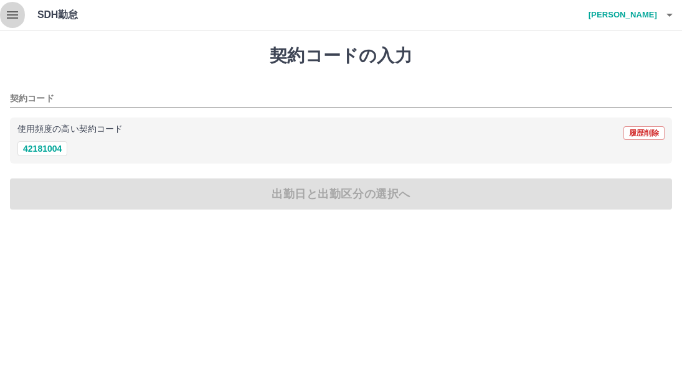
click at [9, 14] on icon "button" at bounding box center [12, 14] width 15 height 15
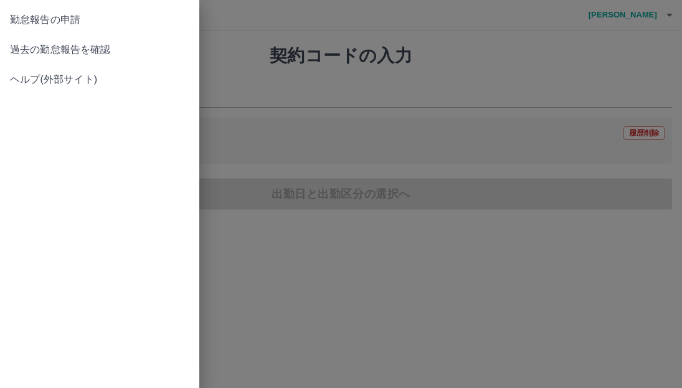
click at [78, 52] on span "過去の勤怠報告を確認" at bounding box center [99, 49] width 179 height 15
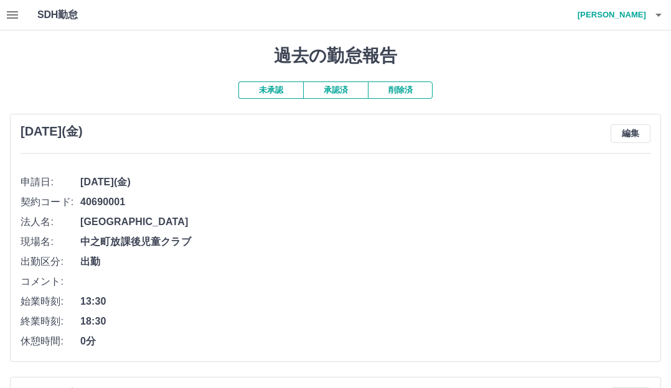
click at [340, 95] on button "承認済" at bounding box center [335, 90] width 65 height 17
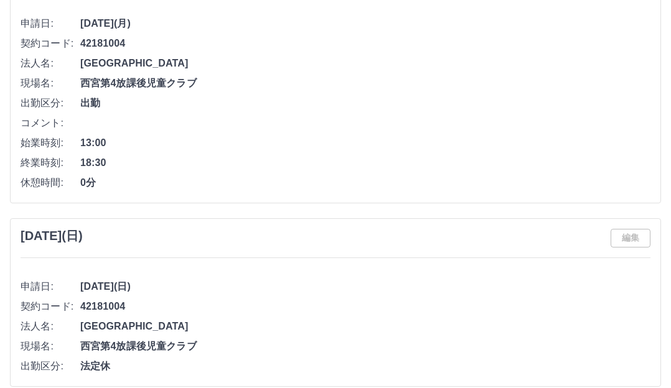
scroll to position [3859, 0]
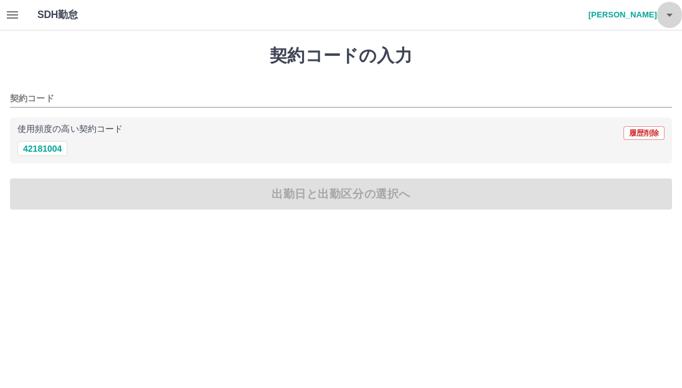
click at [672, 16] on icon "button" at bounding box center [669, 14] width 15 height 15
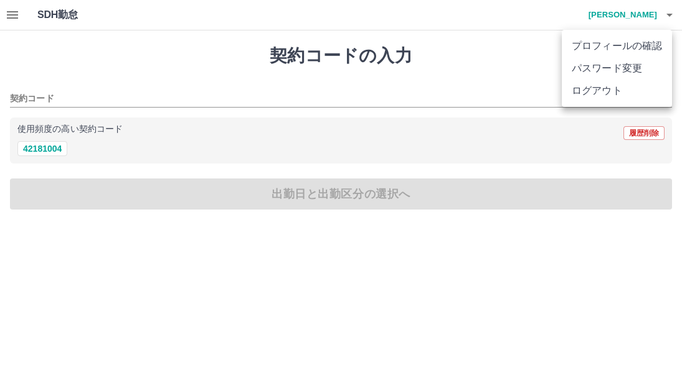
click at [607, 95] on li "ログアウト" at bounding box center [616, 91] width 110 height 22
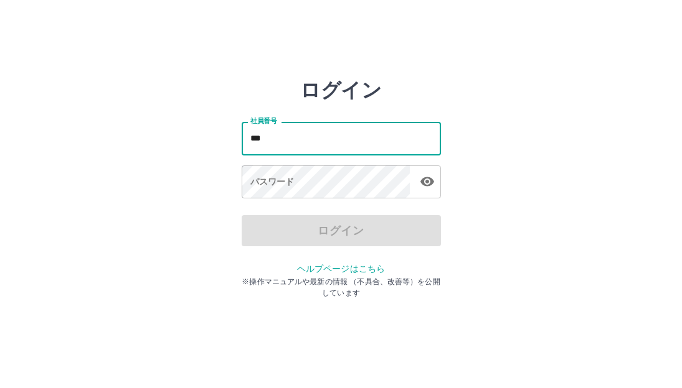
type input "*******"
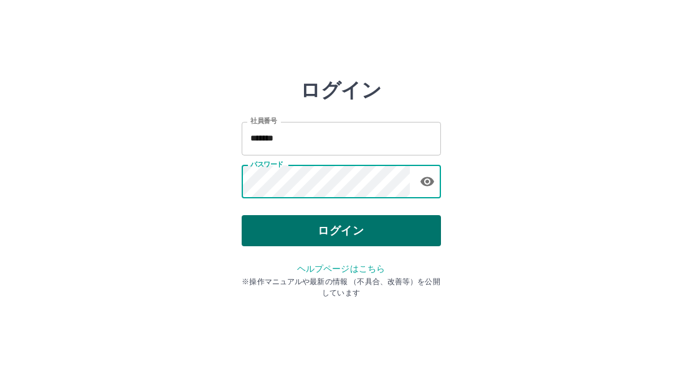
click at [319, 223] on button "ログイン" at bounding box center [340, 230] width 199 height 31
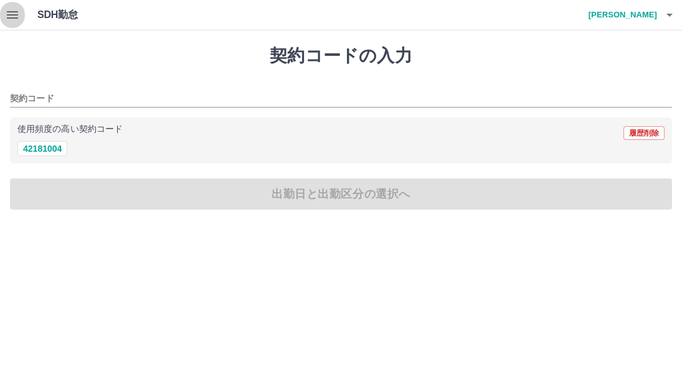
click at [13, 17] on icon "button" at bounding box center [12, 14] width 11 height 7
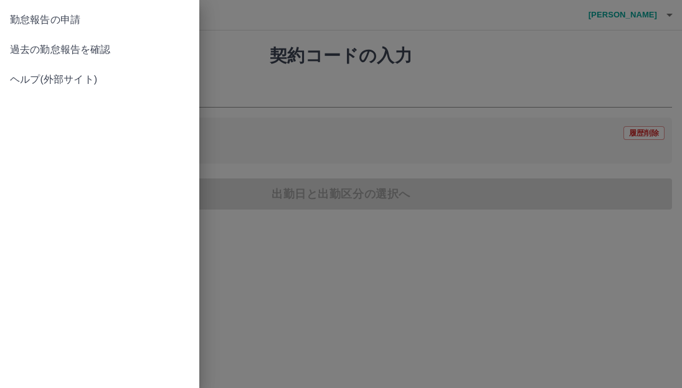
click at [103, 54] on span "過去の勤怠報告を確認" at bounding box center [99, 49] width 179 height 15
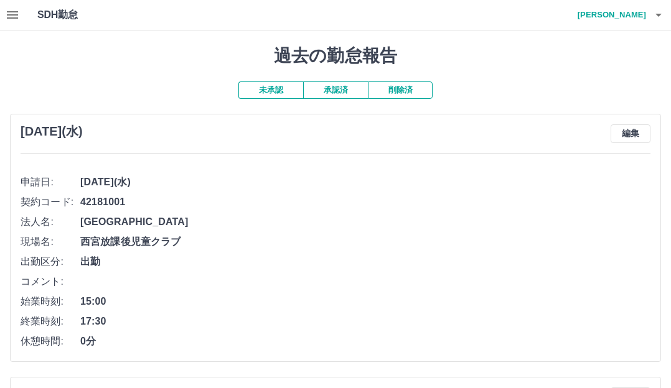
click at [341, 91] on button "承認済" at bounding box center [335, 90] width 65 height 17
click at [334, 96] on button "承認済" at bounding box center [335, 90] width 65 height 17
click at [659, 16] on icon "button" at bounding box center [658, 15] width 6 height 3
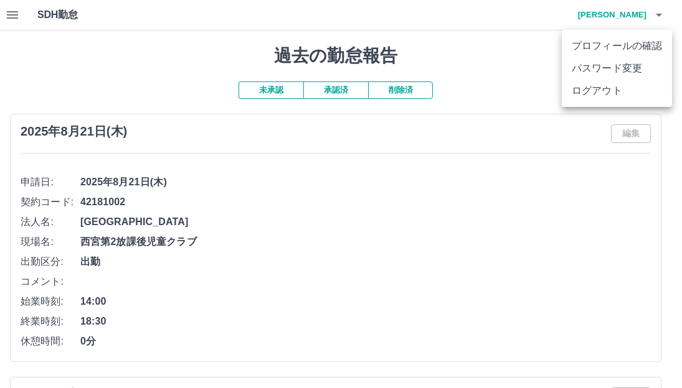
click at [612, 88] on li "ログアウト" at bounding box center [616, 91] width 110 height 22
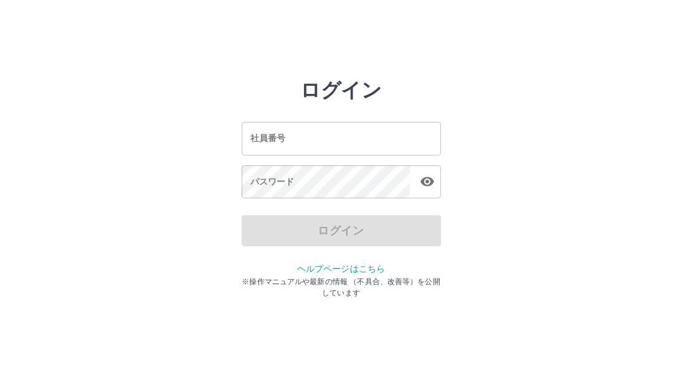
click at [292, 148] on input "社員番号" at bounding box center [340, 138] width 199 height 33
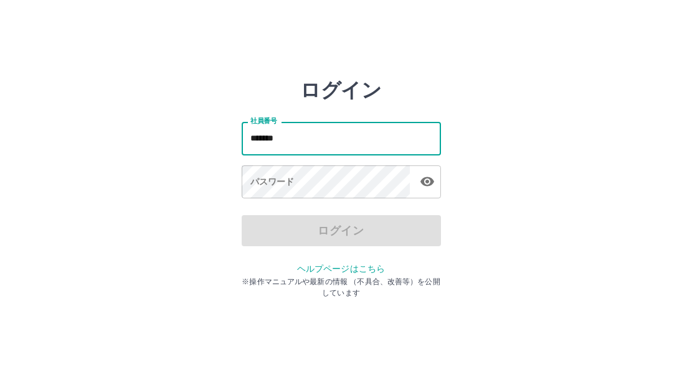
type input "*******"
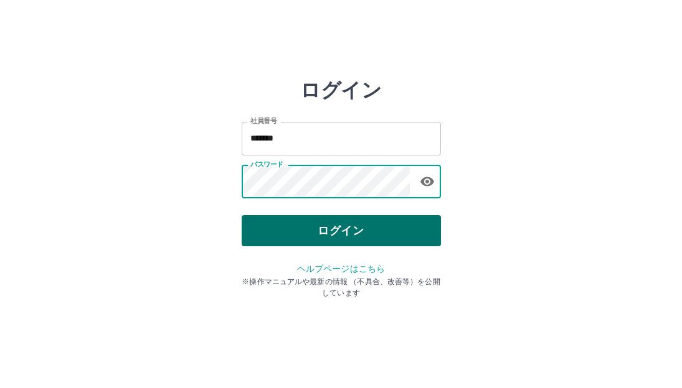
click at [328, 234] on button "ログイン" at bounding box center [340, 230] width 199 height 31
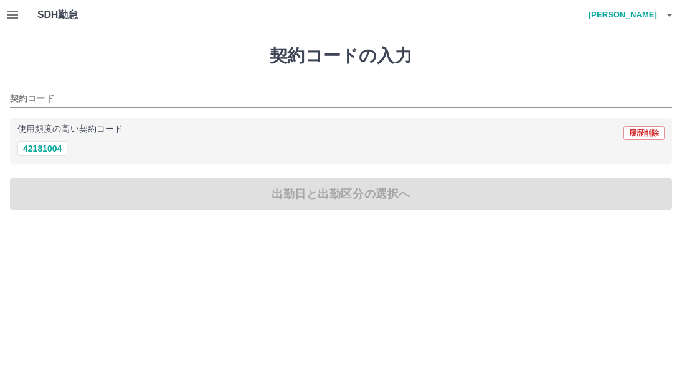
click at [11, 13] on icon "button" at bounding box center [12, 14] width 15 height 15
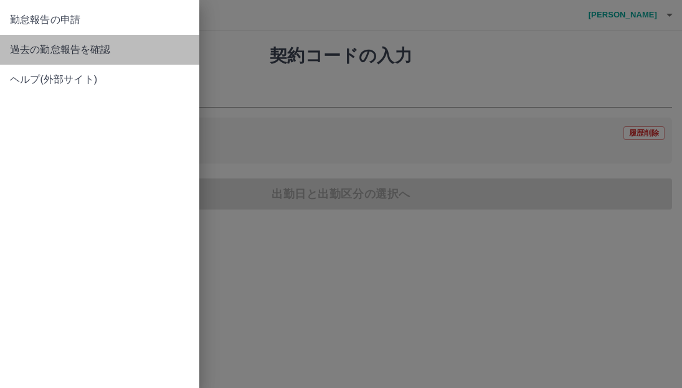
click at [30, 48] on span "過去の勤怠報告を確認" at bounding box center [99, 49] width 179 height 15
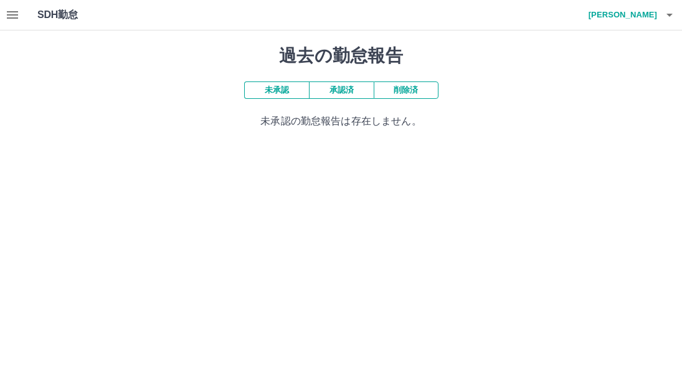
click at [339, 94] on button "承認済" at bounding box center [341, 90] width 65 height 17
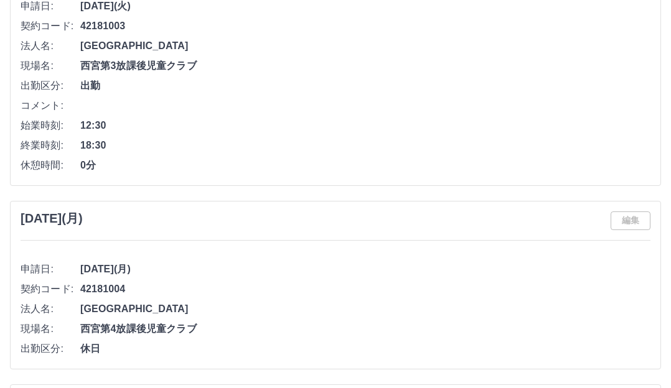
scroll to position [3708, 0]
